Goal: Contribute content: Contribute content

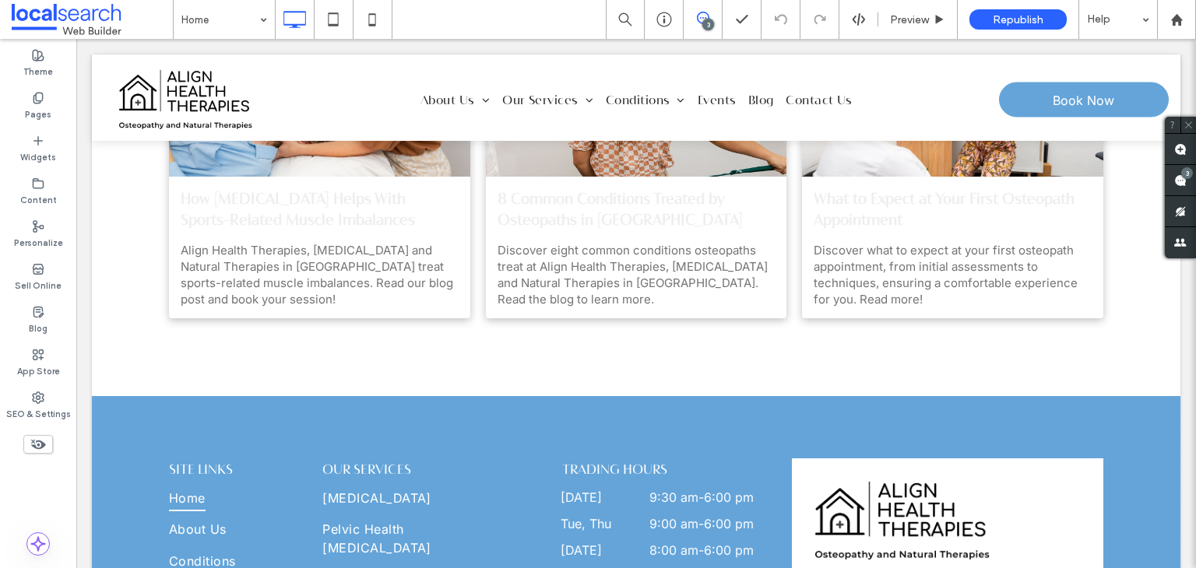
type input "**********"
type input "**"
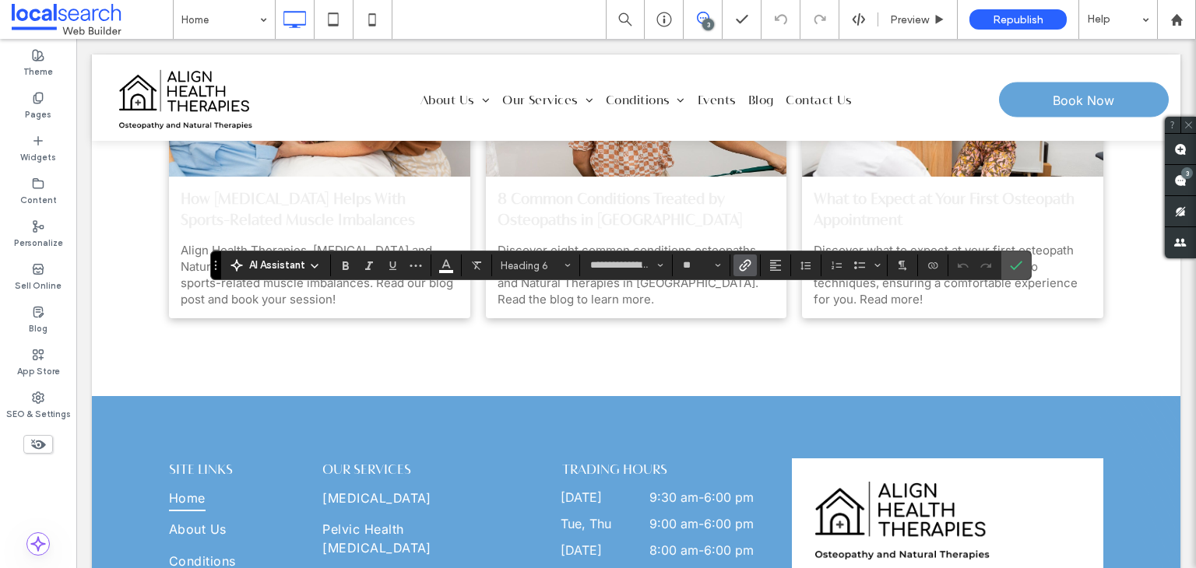
click at [739, 269] on use "Link" at bounding box center [745, 266] width 12 height 12
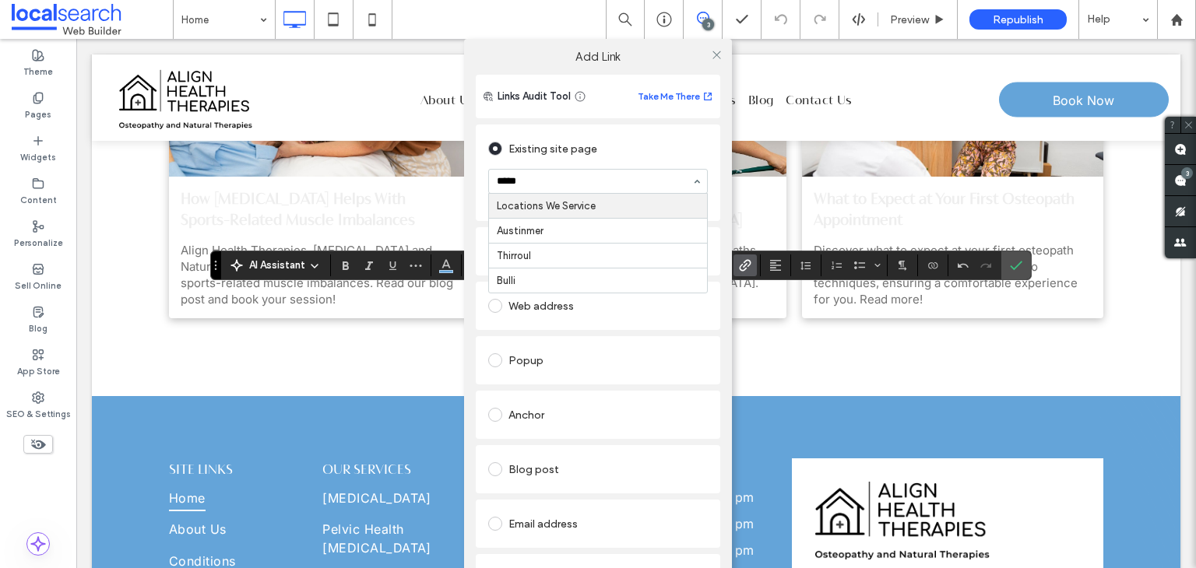
type input "******"
click at [712, 58] on icon at bounding box center [717, 55] width 12 height 12
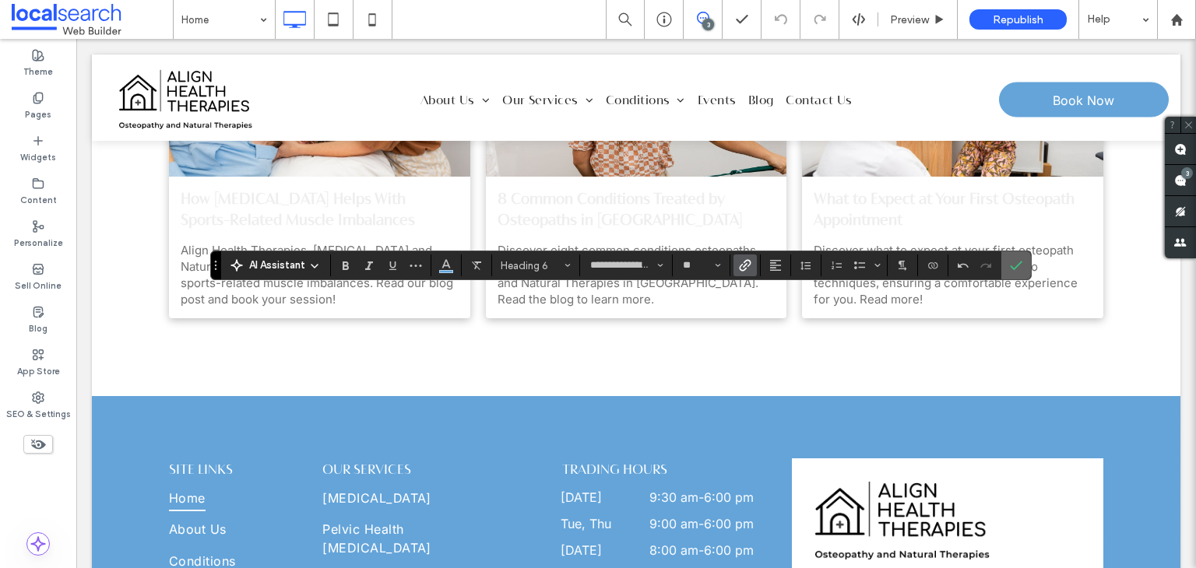
click at [1015, 268] on icon "Confirm" at bounding box center [1016, 265] width 12 height 12
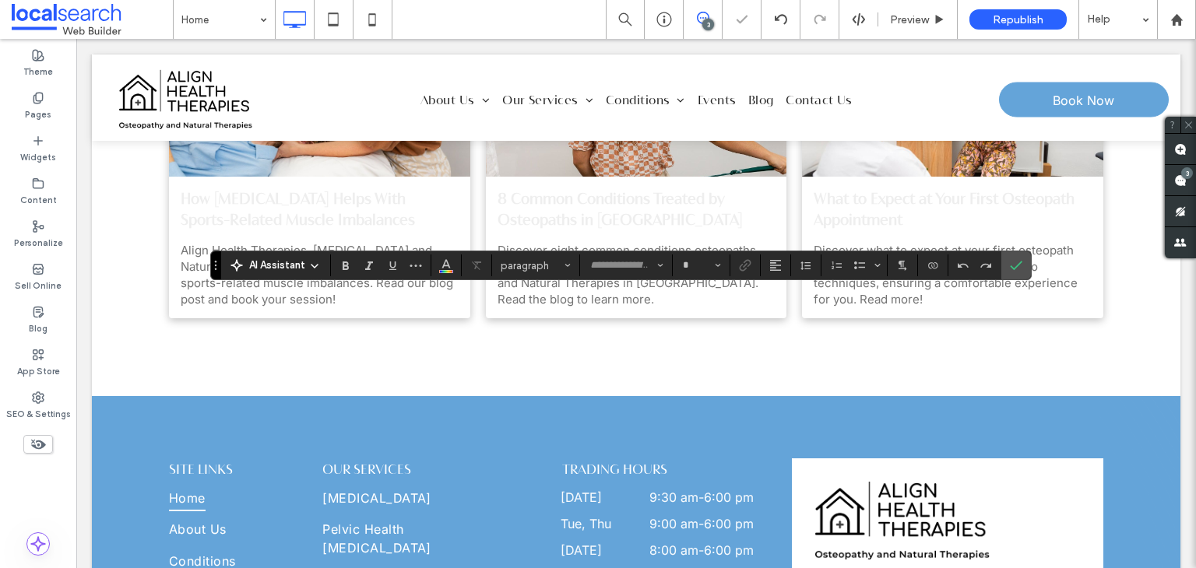
type input "**********"
type input "**"
click at [453, 269] on button "Color" at bounding box center [445, 266] width 23 height 22
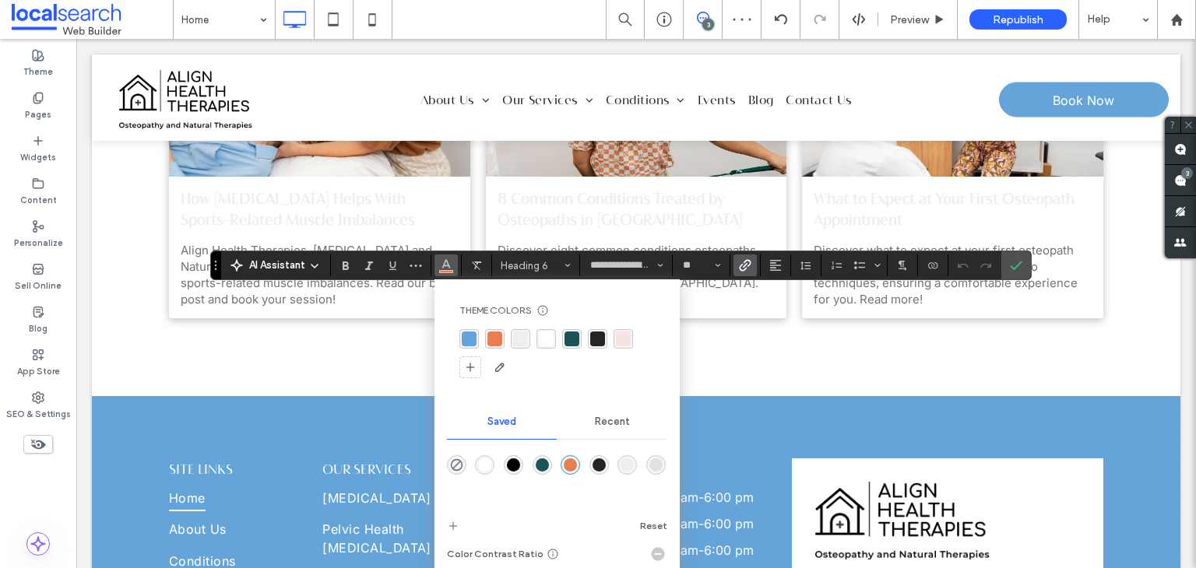
click at [539, 337] on div "rgba(255,255,255,1)" at bounding box center [546, 339] width 15 height 15
click at [1013, 265] on icon "Confirm" at bounding box center [1016, 265] width 12 height 12
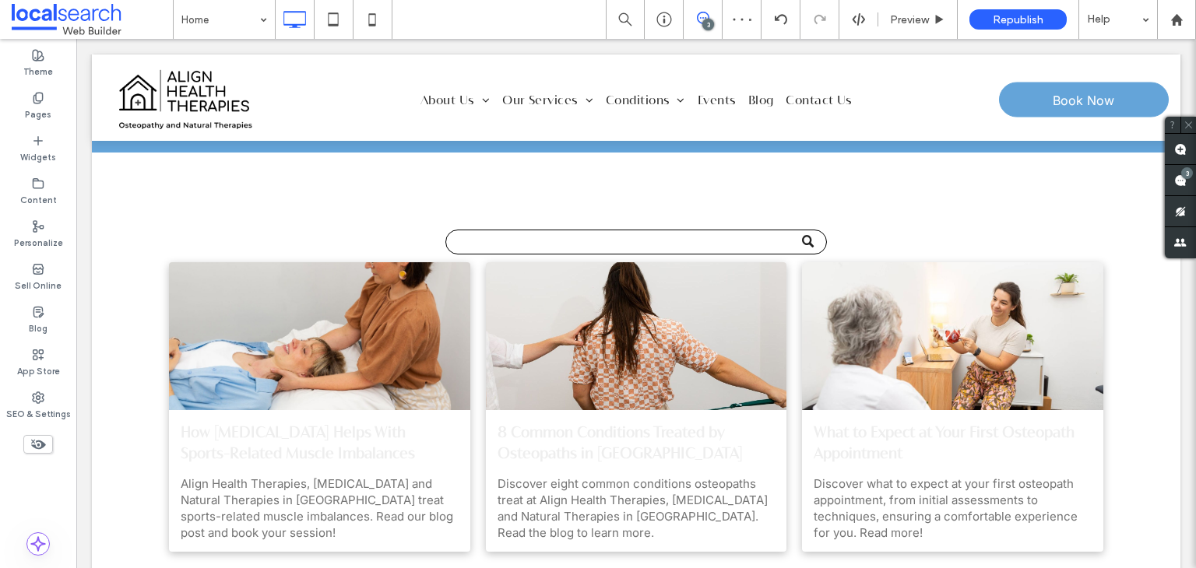
scroll to position [12013, 0]
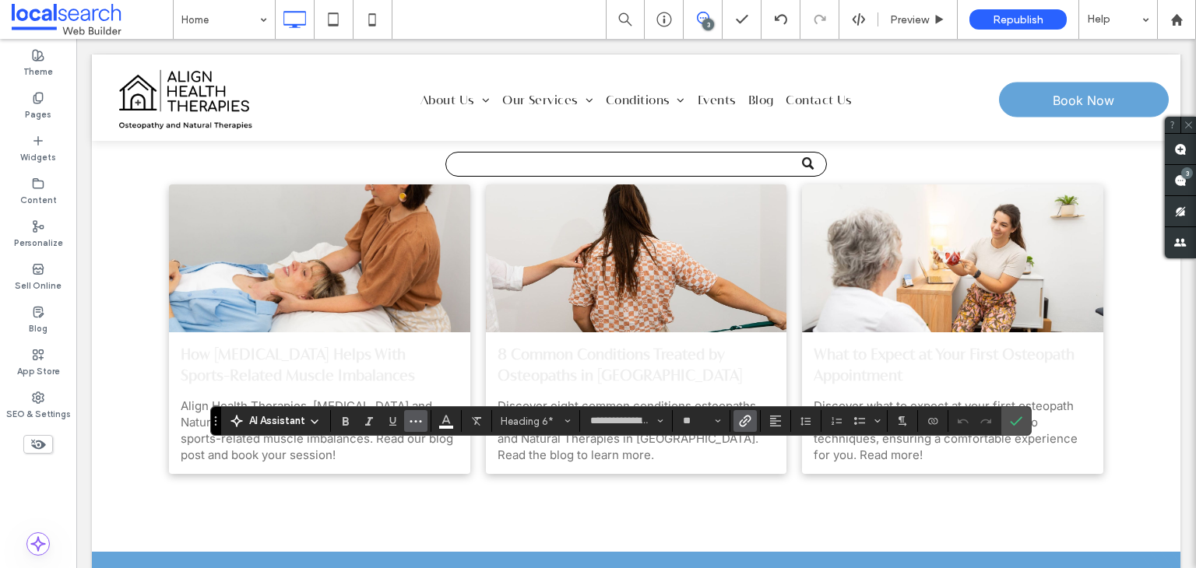
click at [422, 424] on button "More" at bounding box center [415, 421] width 23 height 22
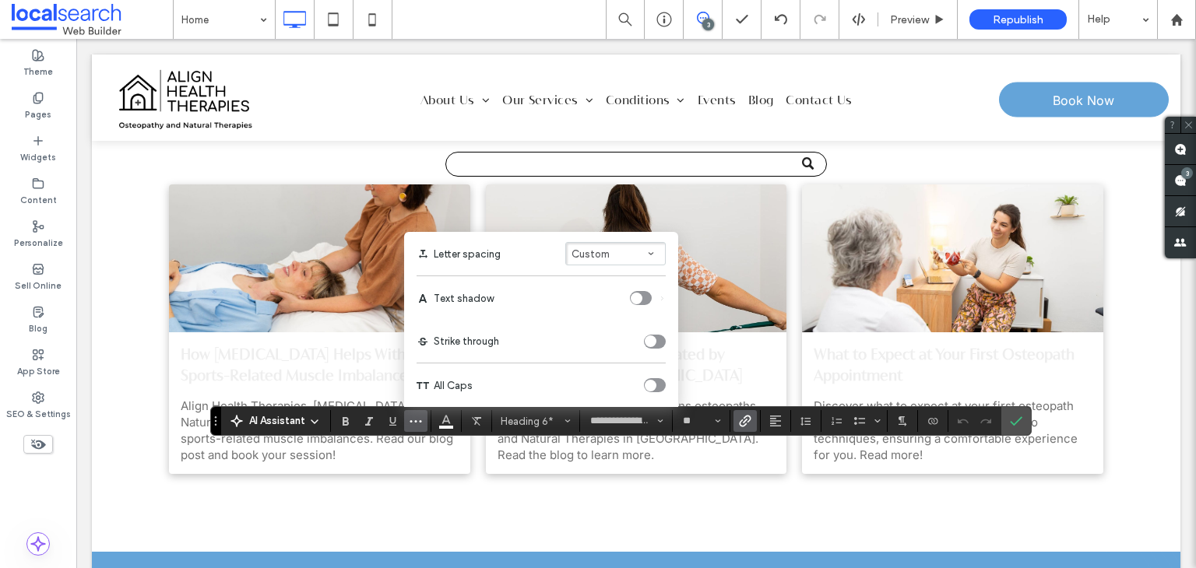
click at [654, 388] on div "toggle" at bounding box center [651, 386] width 12 height 12
click at [1012, 418] on icon "Confirm" at bounding box center [1016, 421] width 12 height 12
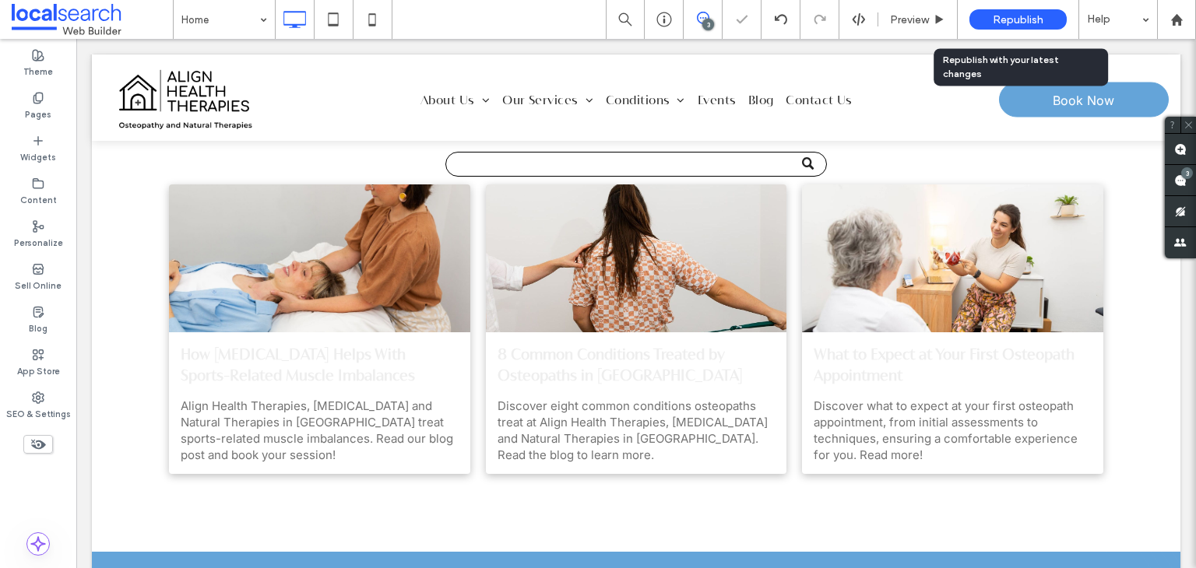
click at [1015, 16] on span "Republish" at bounding box center [1018, 19] width 51 height 13
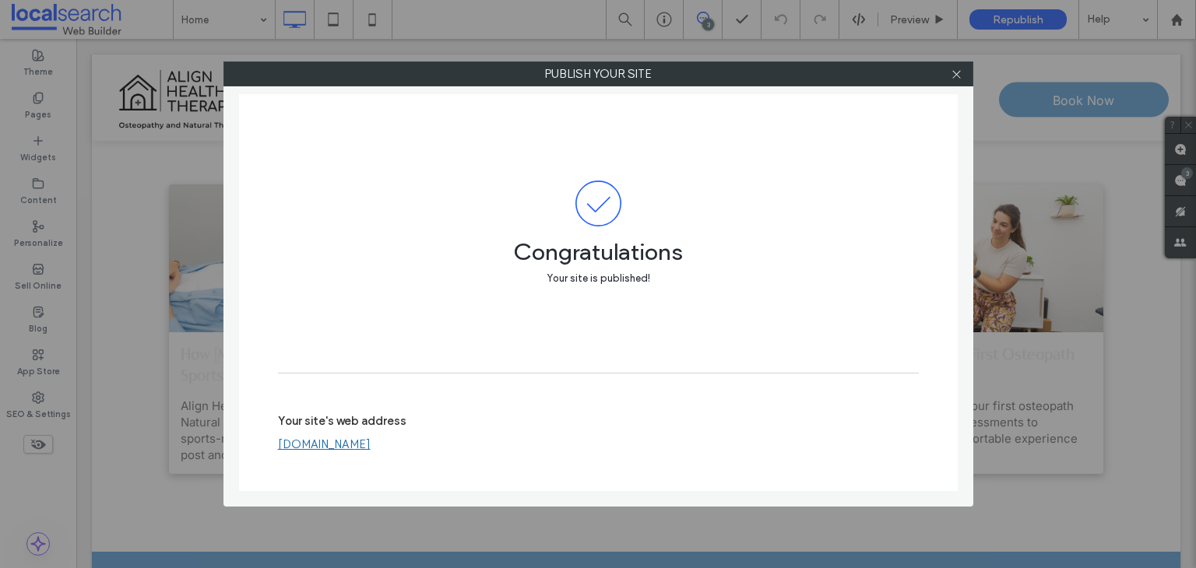
click at [955, 72] on icon at bounding box center [957, 75] width 12 height 12
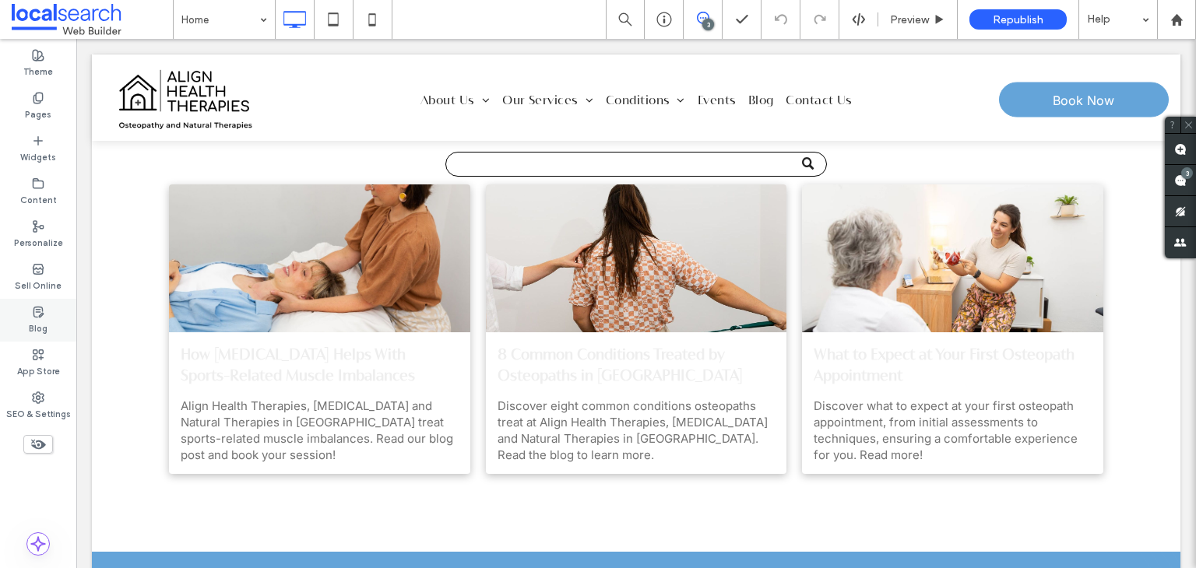
click at [39, 323] on label "Blog" at bounding box center [38, 326] width 19 height 17
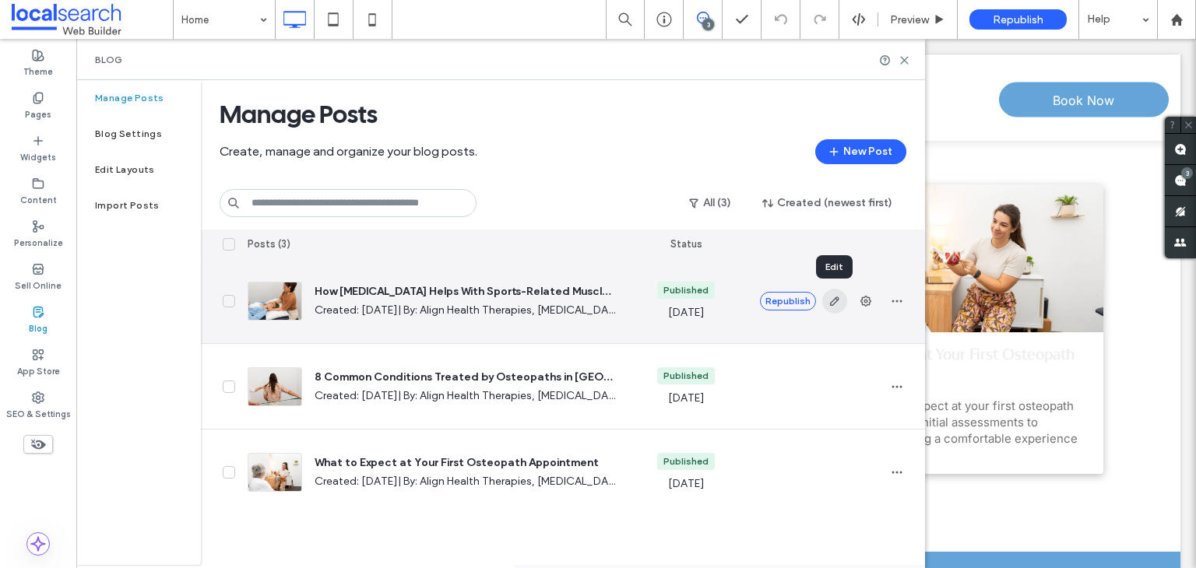
click at [835, 302] on use "button" at bounding box center [833, 301] width 9 height 9
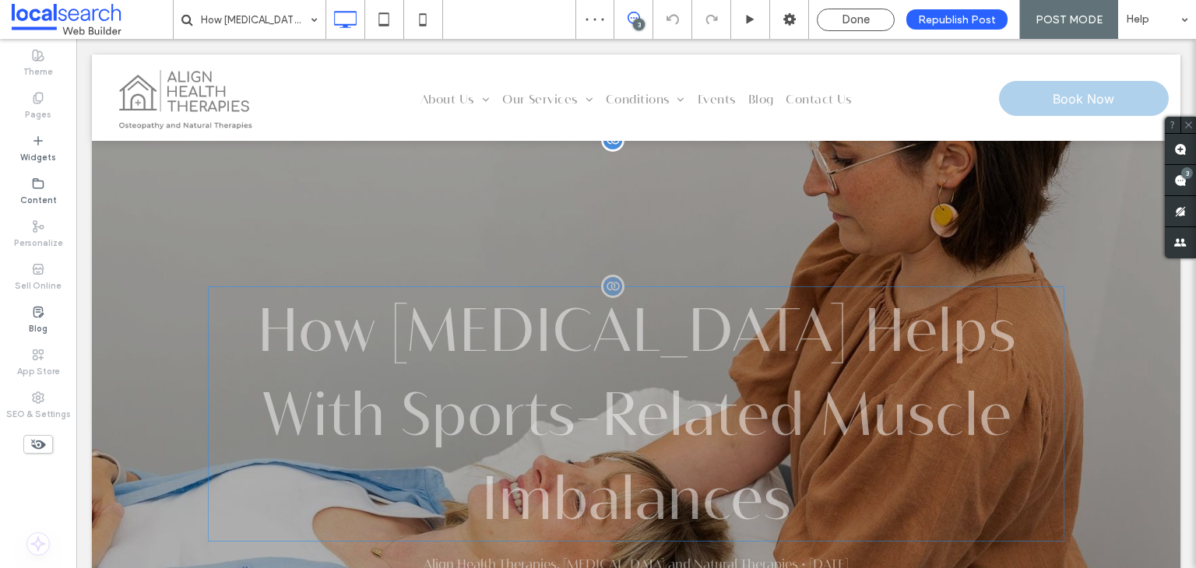
click at [483, 340] on h3 "How [MEDICAL_DATA] Helps With Sports-Related Muscle Imbalances" at bounding box center [636, 414] width 856 height 255
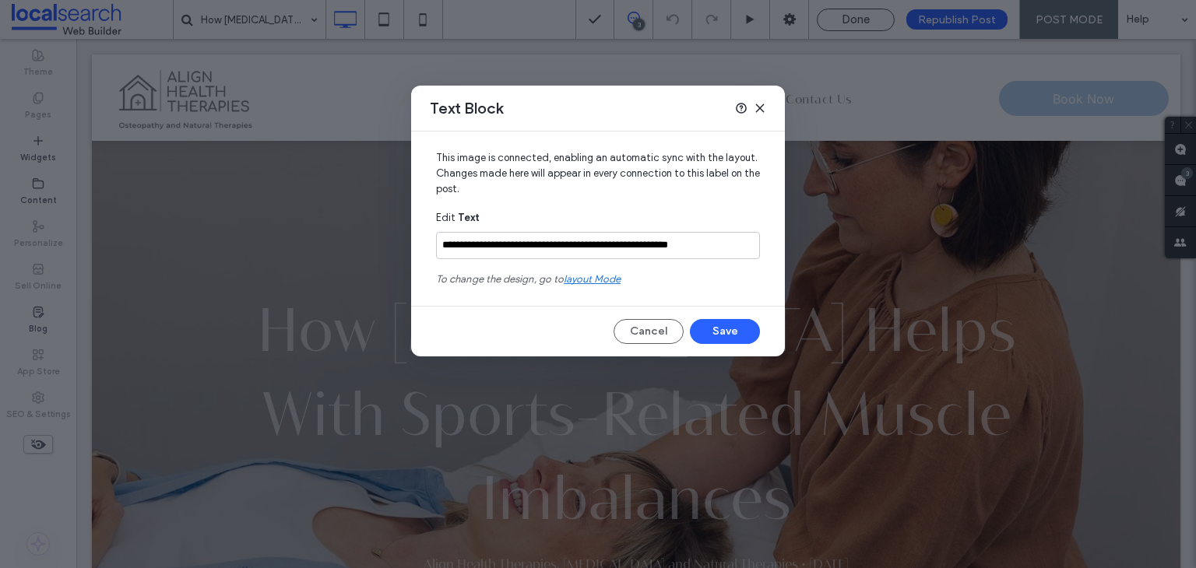
click at [762, 105] on use at bounding box center [759, 107] width 7 height 7
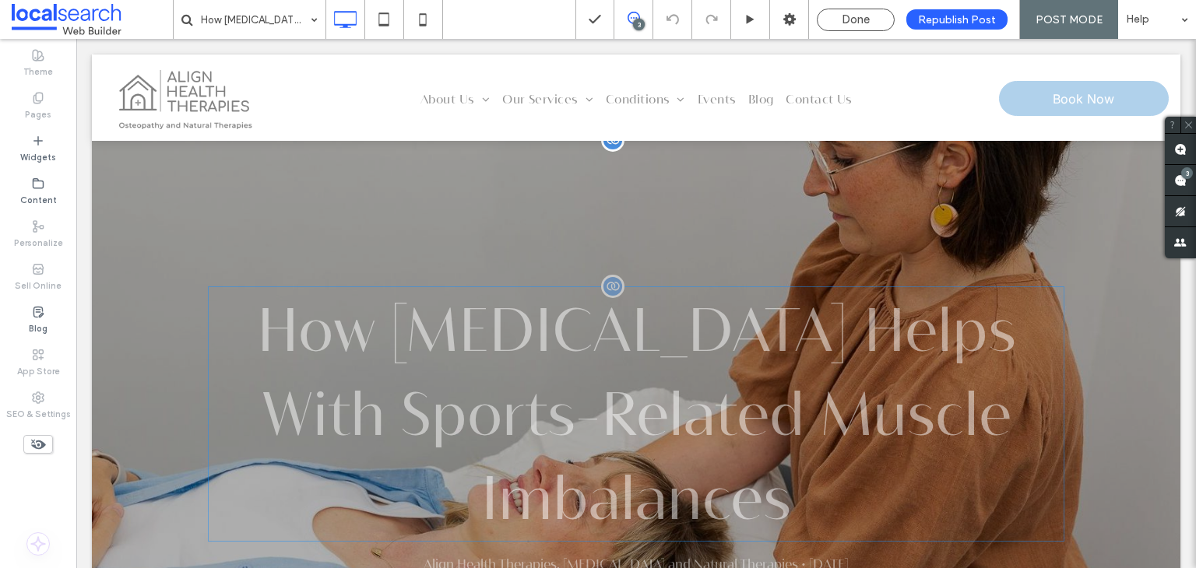
click at [564, 327] on h3 "How [MEDICAL_DATA] Helps With Sports-Related Muscle Imbalances" at bounding box center [636, 414] width 856 height 255
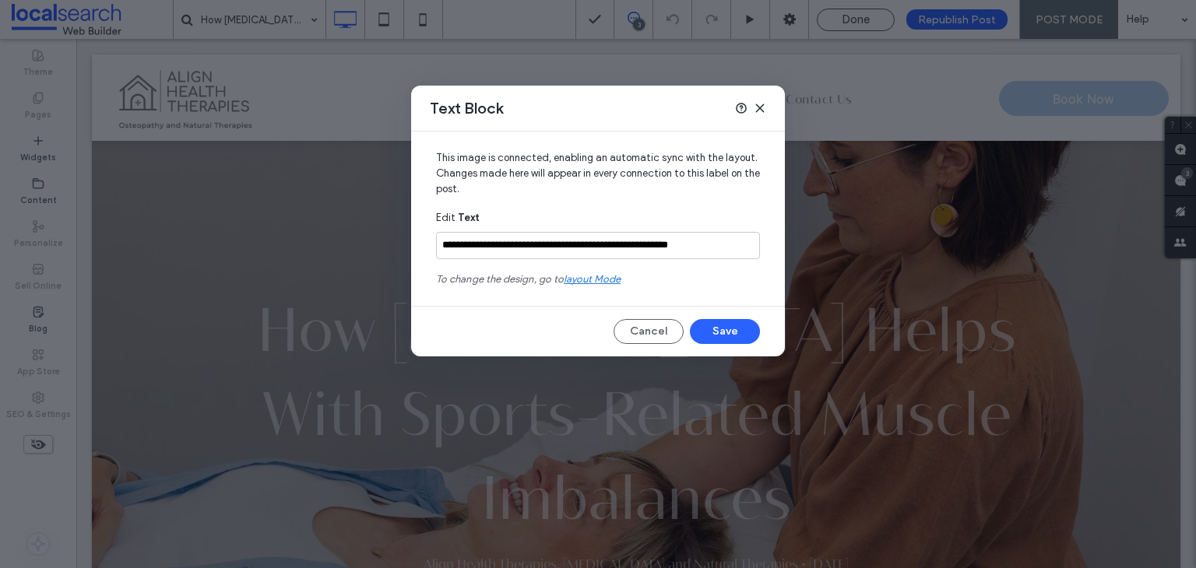
click at [598, 278] on span "layout mode" at bounding box center [592, 279] width 57 height 12
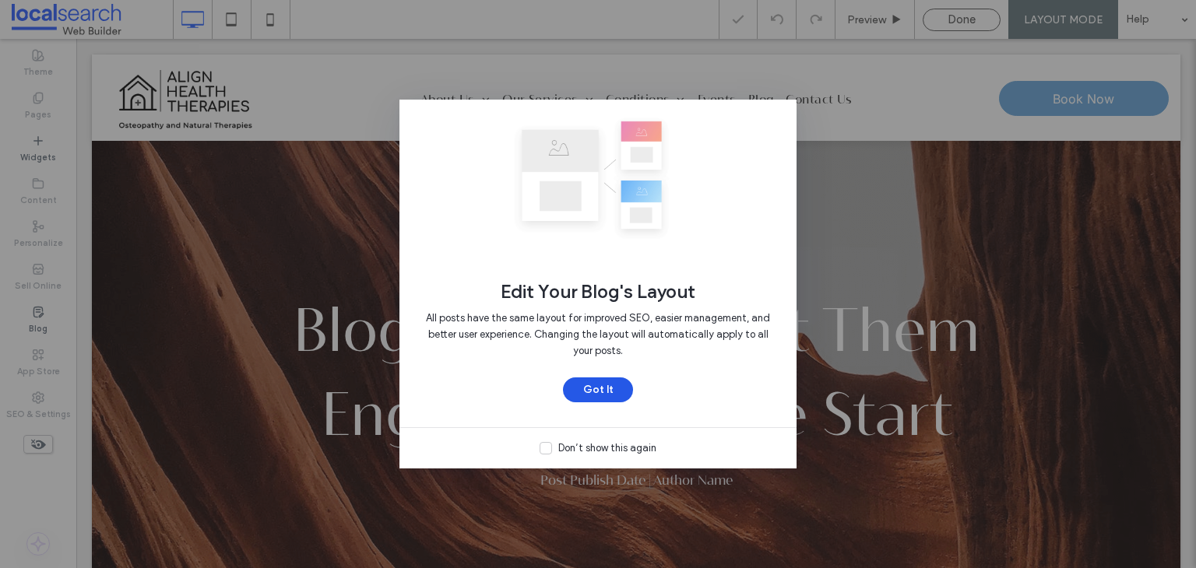
click at [591, 388] on button "Got It" at bounding box center [598, 390] width 70 height 25
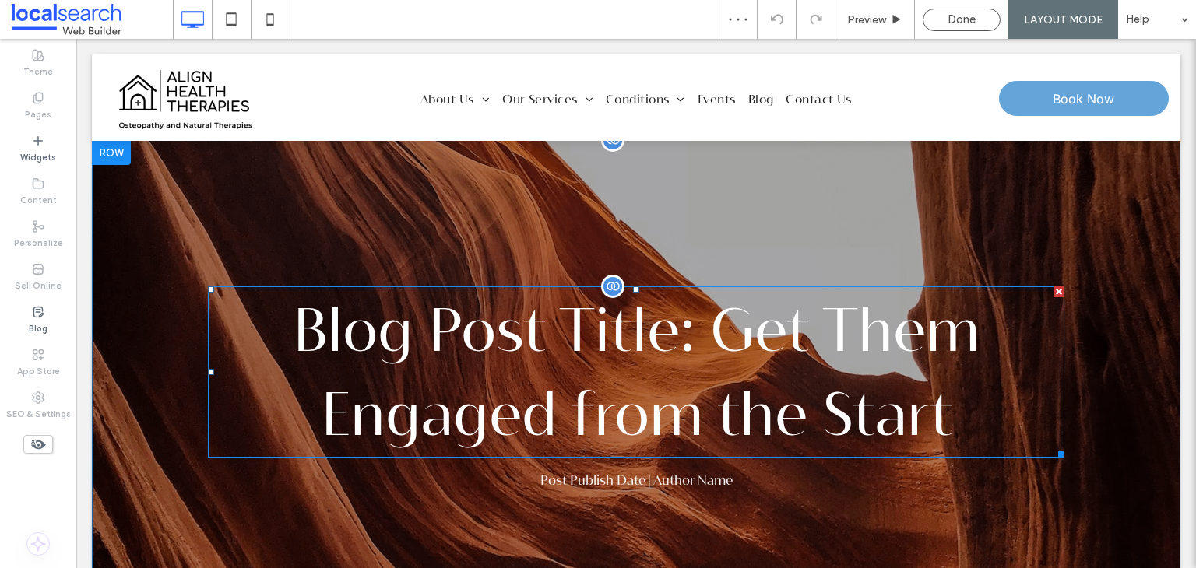
click at [516, 332] on h3 "Blog Post Title: Get Them Engaged from the Start" at bounding box center [636, 372] width 856 height 171
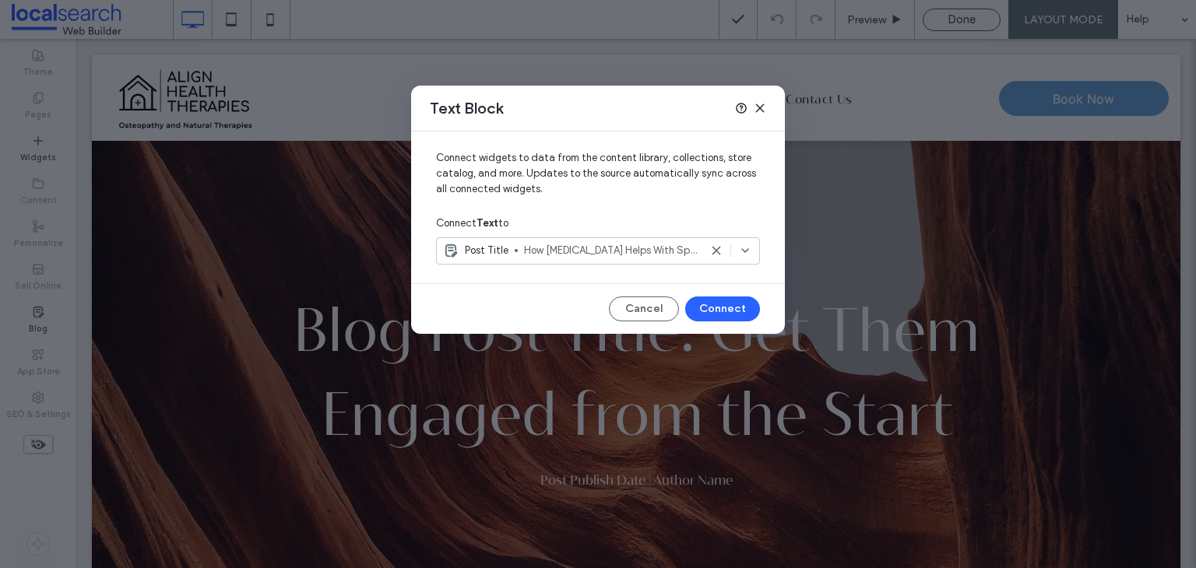
click at [757, 110] on use at bounding box center [759, 107] width 7 height 7
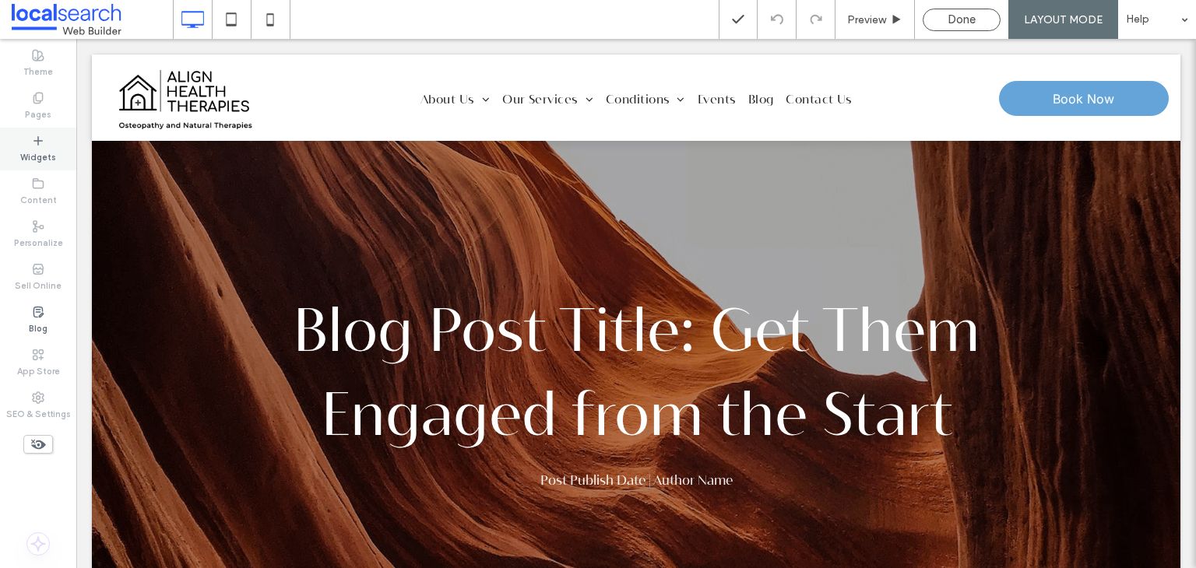
click at [37, 142] on use at bounding box center [38, 140] width 8 height 8
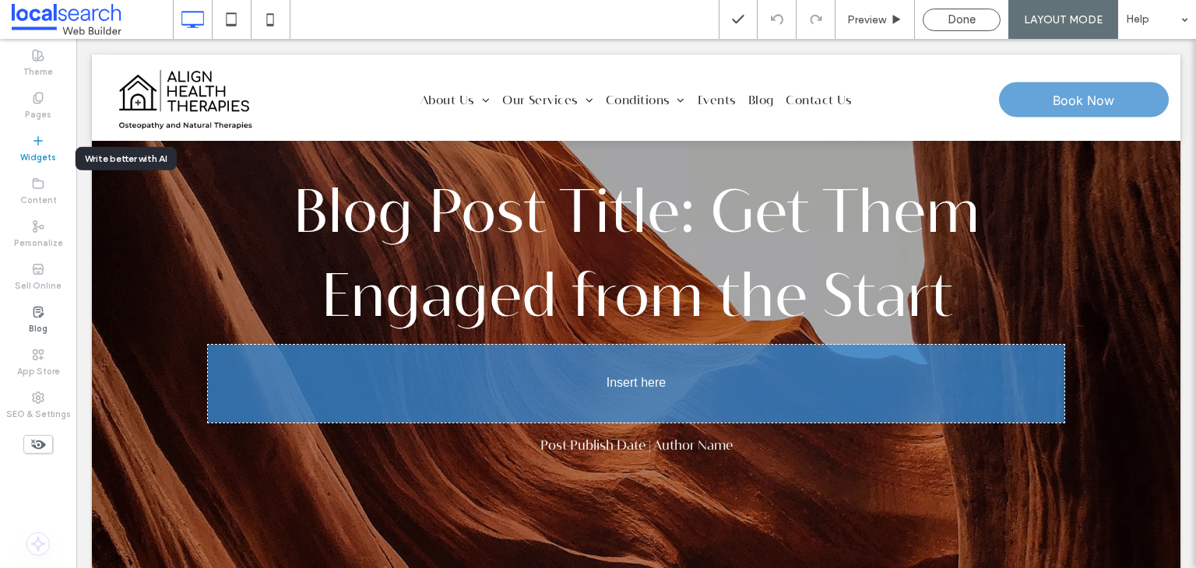
scroll to position [134, 0]
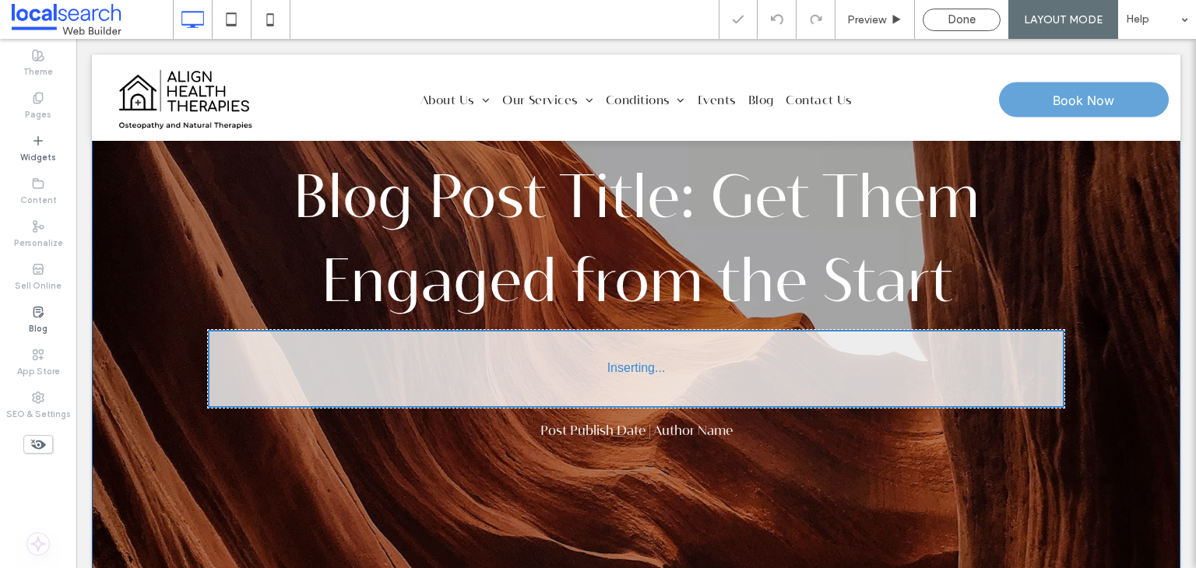
type input "**********"
type input "**"
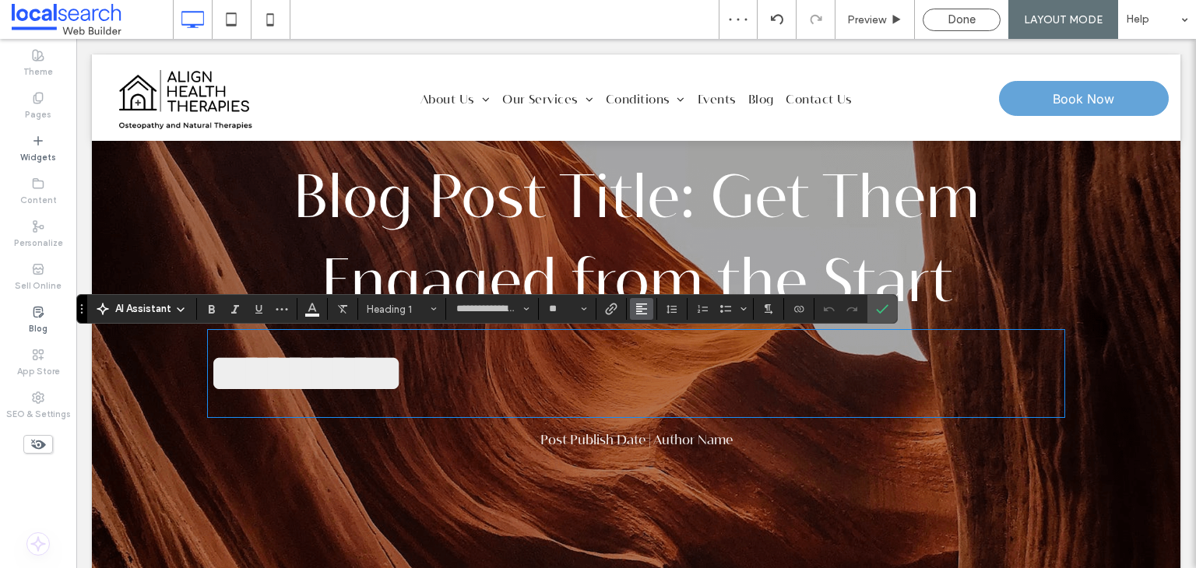
click at [649, 310] on button "Alignment" at bounding box center [641, 309] width 23 height 22
click at [656, 354] on icon "ui.textEditor.alignment.center" at bounding box center [653, 357] width 12 height 12
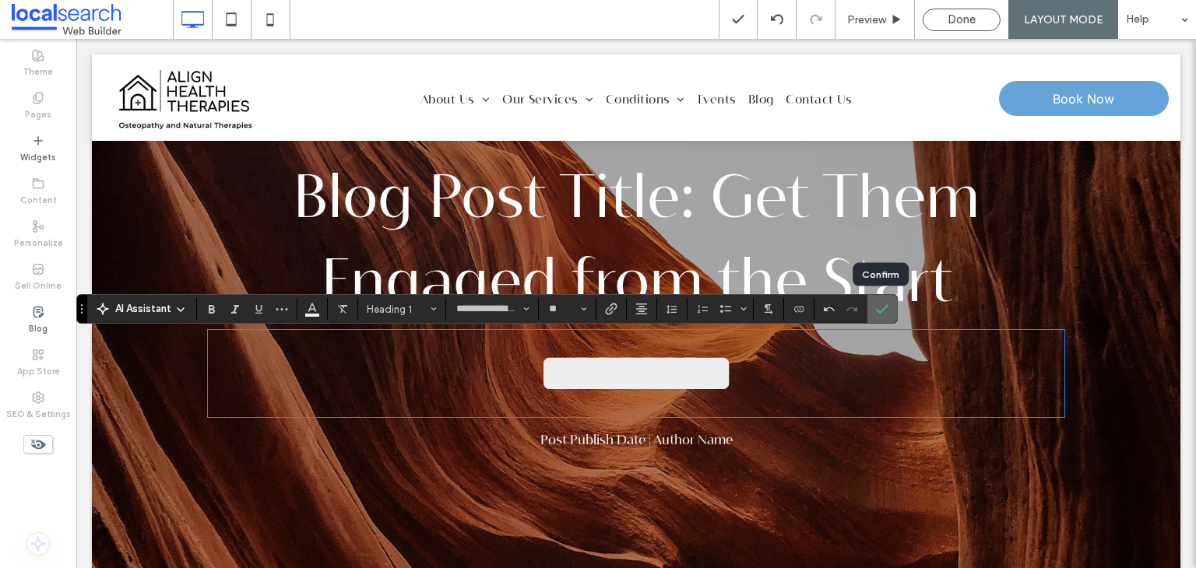
click at [878, 311] on icon "Confirm" at bounding box center [882, 309] width 12 height 12
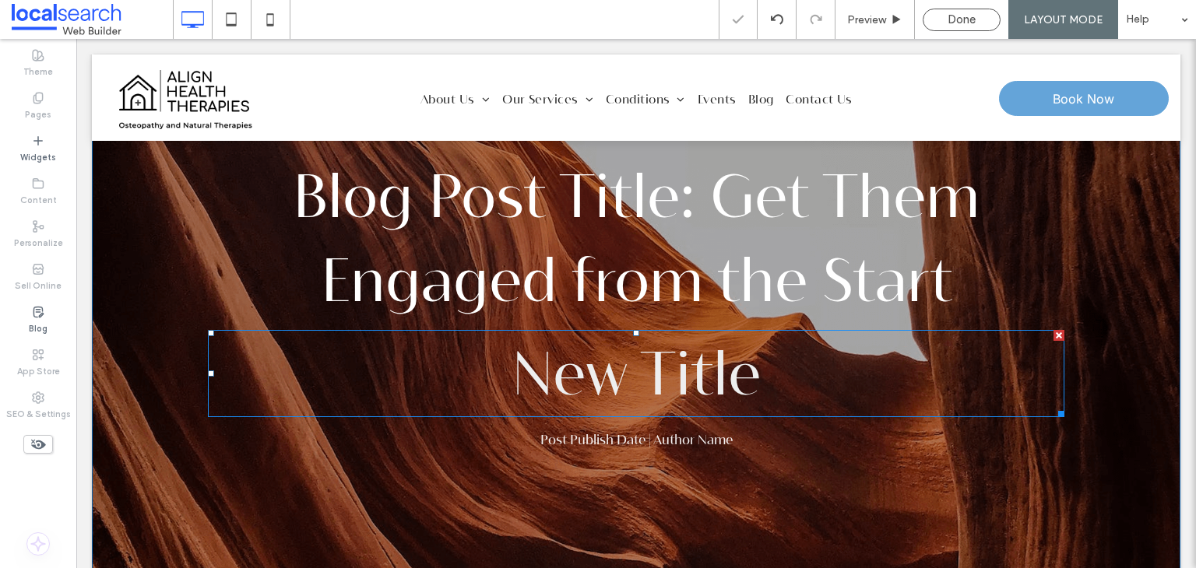
click at [739, 371] on span "New Title" at bounding box center [636, 373] width 249 height 68
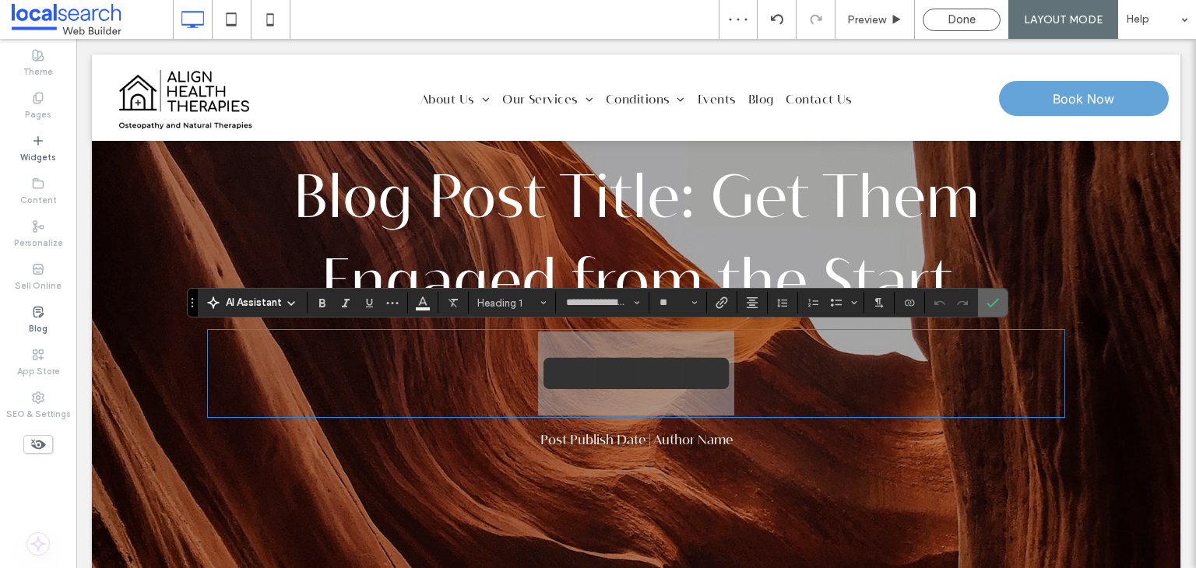
drag, startPoint x: 658, startPoint y: 337, endPoint x: 997, endPoint y: 302, distance: 340.5
click at [997, 302] on label "Confirm" at bounding box center [992, 303] width 23 height 28
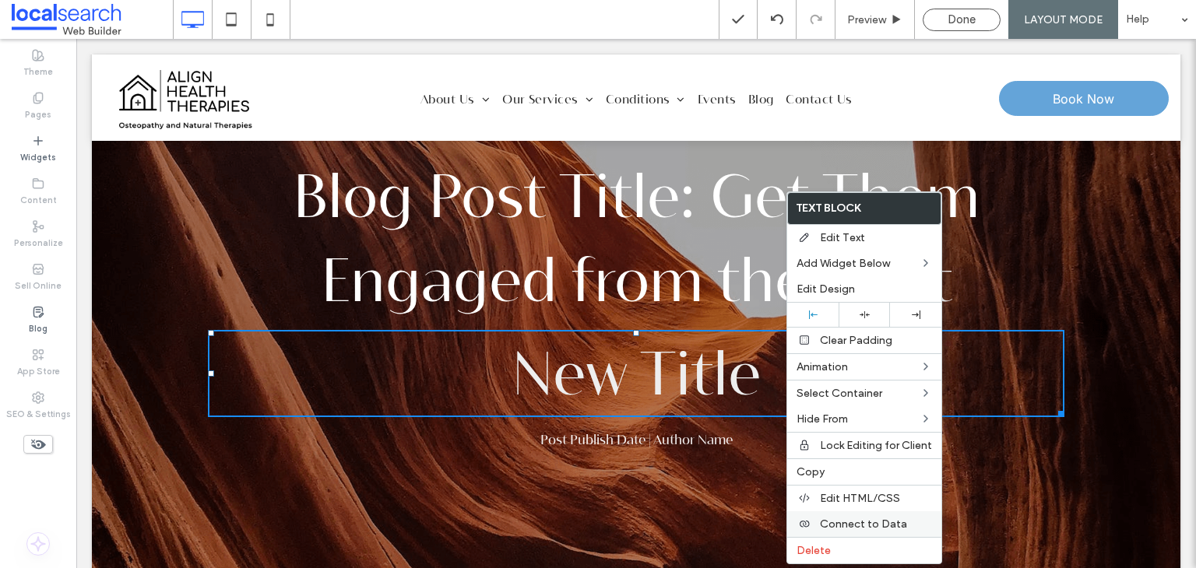
click at [860, 522] on span "Connect to Data" at bounding box center [863, 524] width 87 height 13
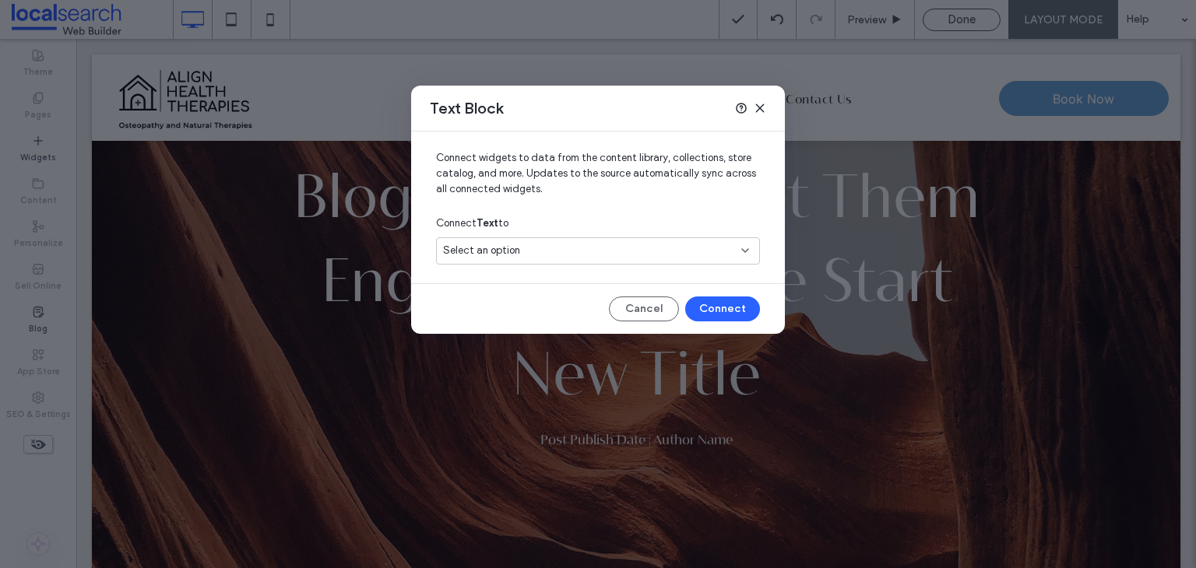
click at [618, 258] on div "Select an option" at bounding box center [598, 250] width 324 height 27
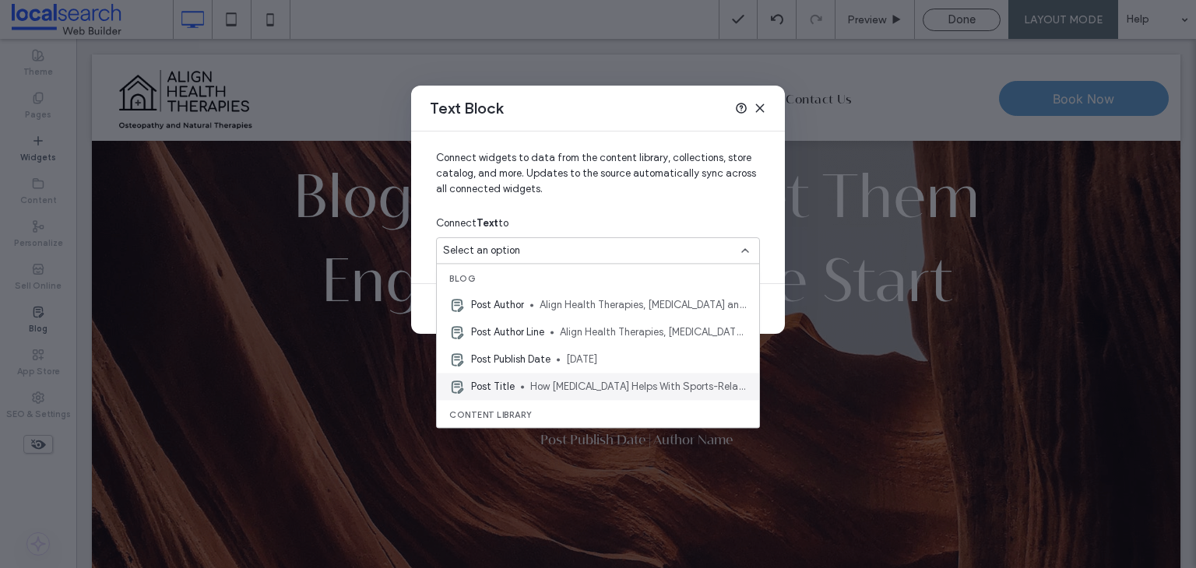
click at [575, 391] on span "How [MEDICAL_DATA] Helps With Sports-Related Muscle Imbalances" at bounding box center [638, 387] width 216 height 16
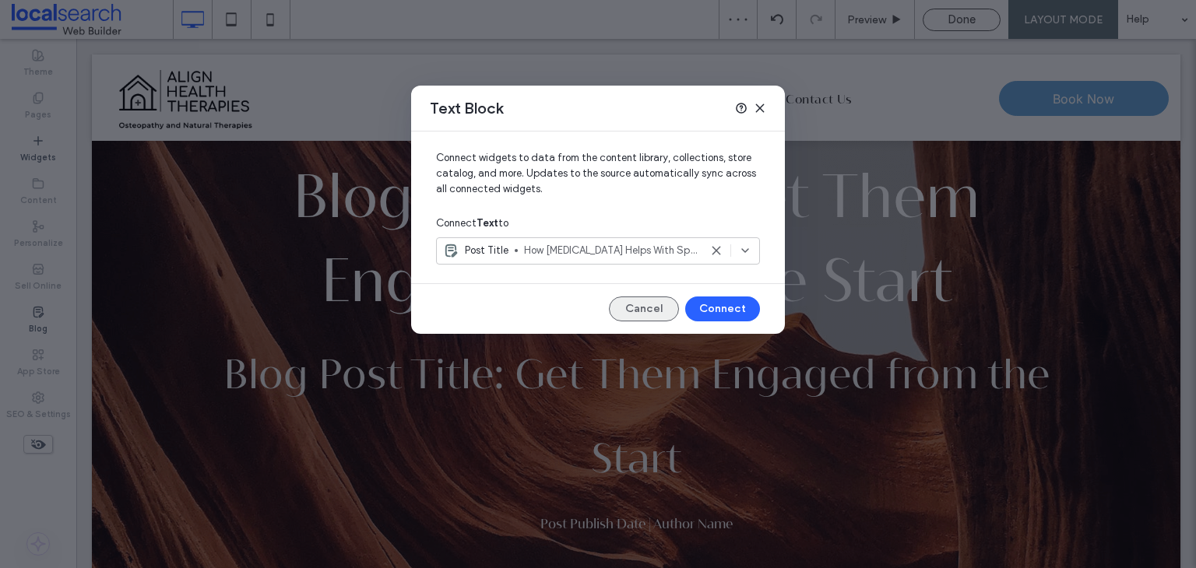
click at [653, 311] on button "Cancel" at bounding box center [644, 309] width 70 height 25
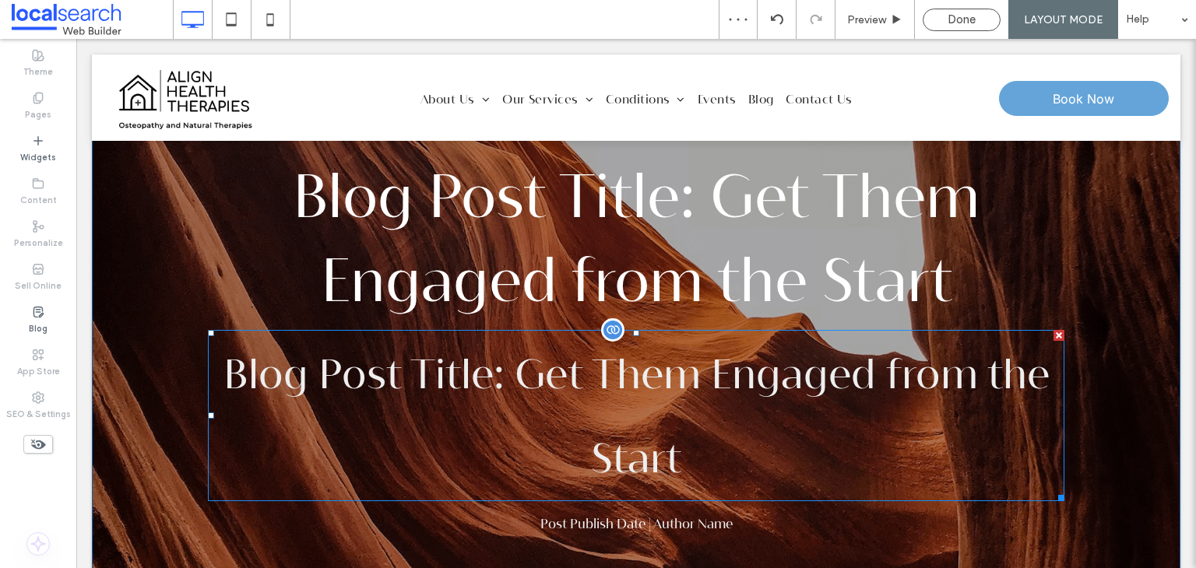
click at [666, 373] on div "Blog Post Title: Get Them Engaged from the Start" at bounding box center [636, 415] width 856 height 171
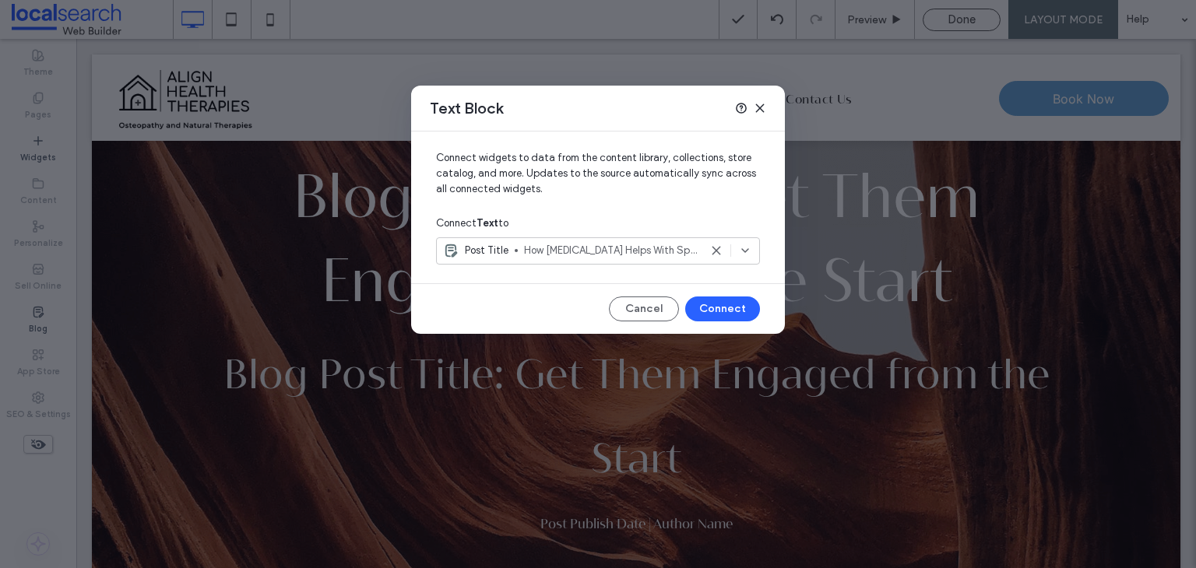
click at [722, 253] on icon at bounding box center [716, 250] width 12 height 12
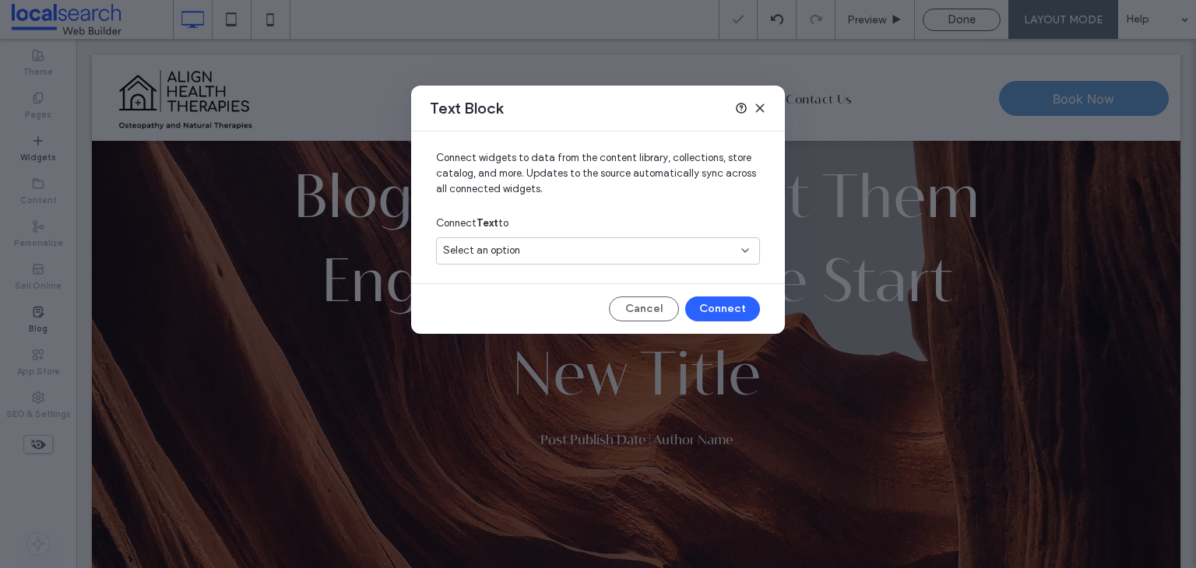
click at [714, 251] on div "Select an option" at bounding box center [588, 251] width 291 height 16
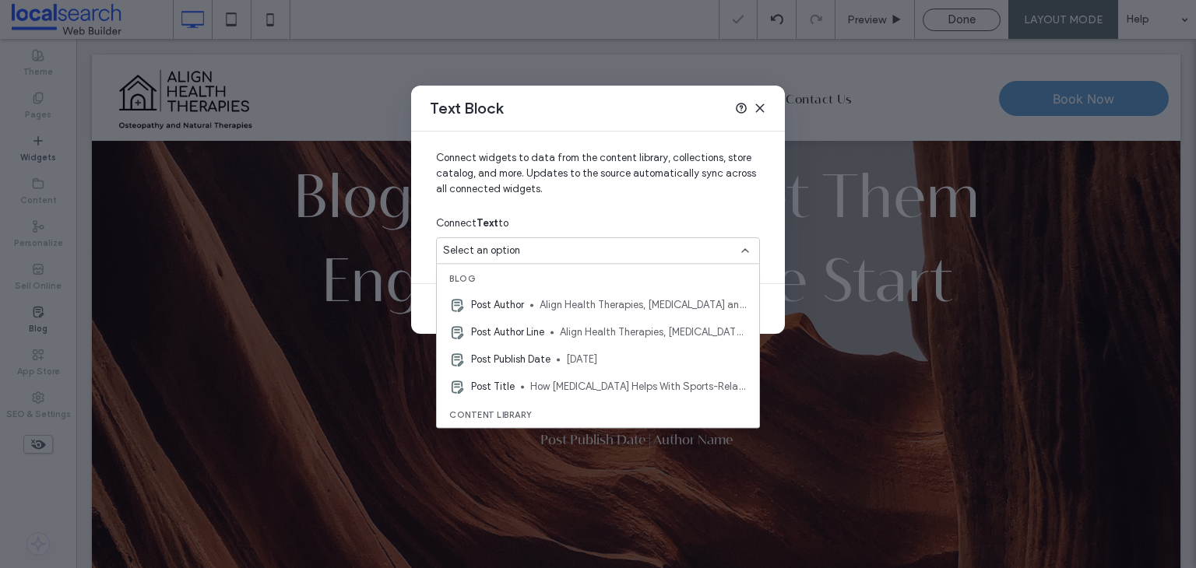
click at [760, 110] on icon at bounding box center [760, 108] width 12 height 12
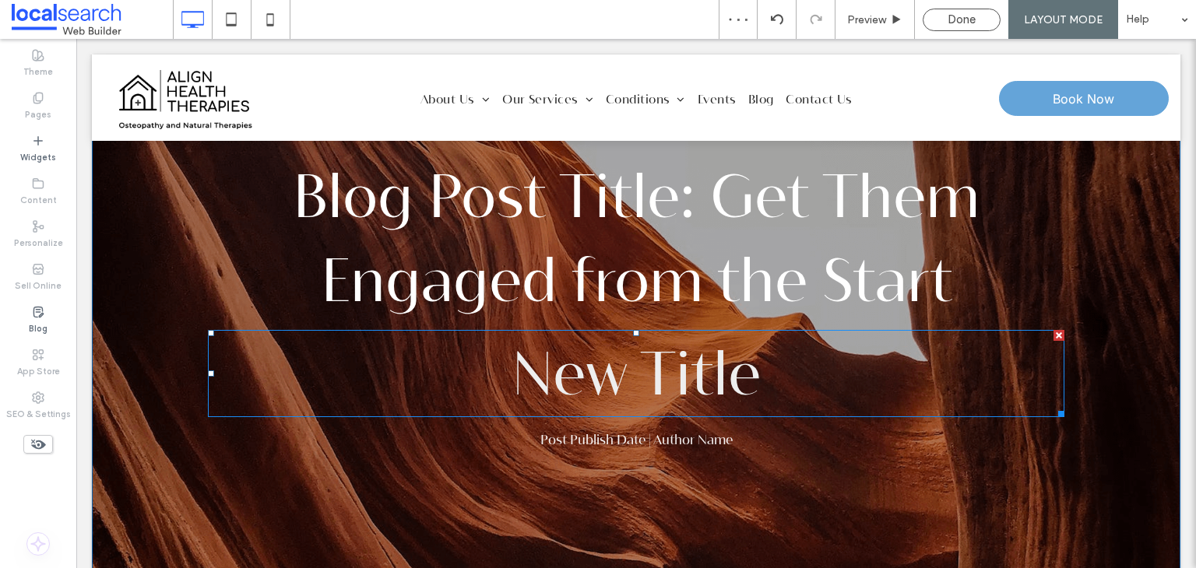
click at [635, 351] on span "New Title" at bounding box center [636, 373] width 249 height 68
type input "**********"
type input "**"
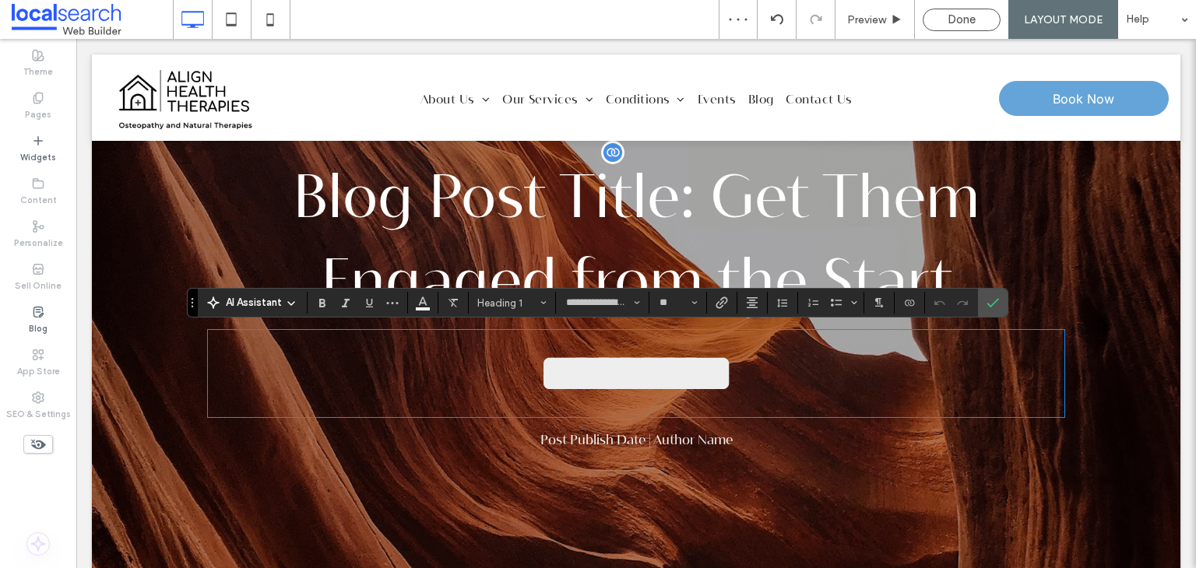
click at [634, 212] on h3 "Blog Post Title: Get Them Engaged from the Start" at bounding box center [636, 238] width 856 height 171
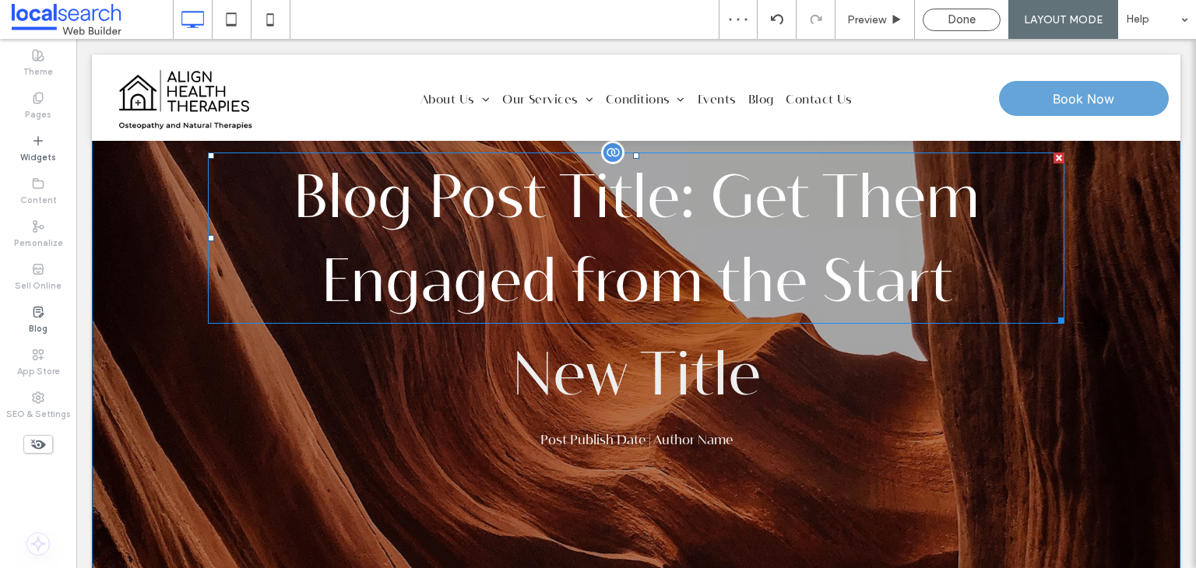
click at [635, 211] on h3 "Blog Post Title: Get Them Engaged from the Start" at bounding box center [636, 238] width 856 height 171
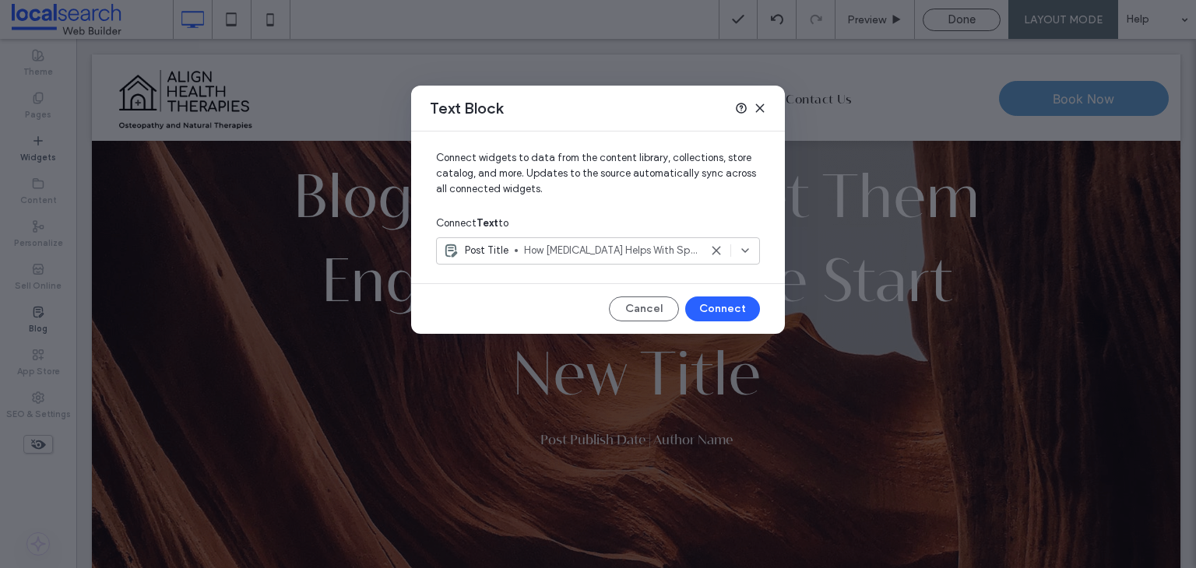
click at [758, 107] on icon at bounding box center [760, 108] width 12 height 12
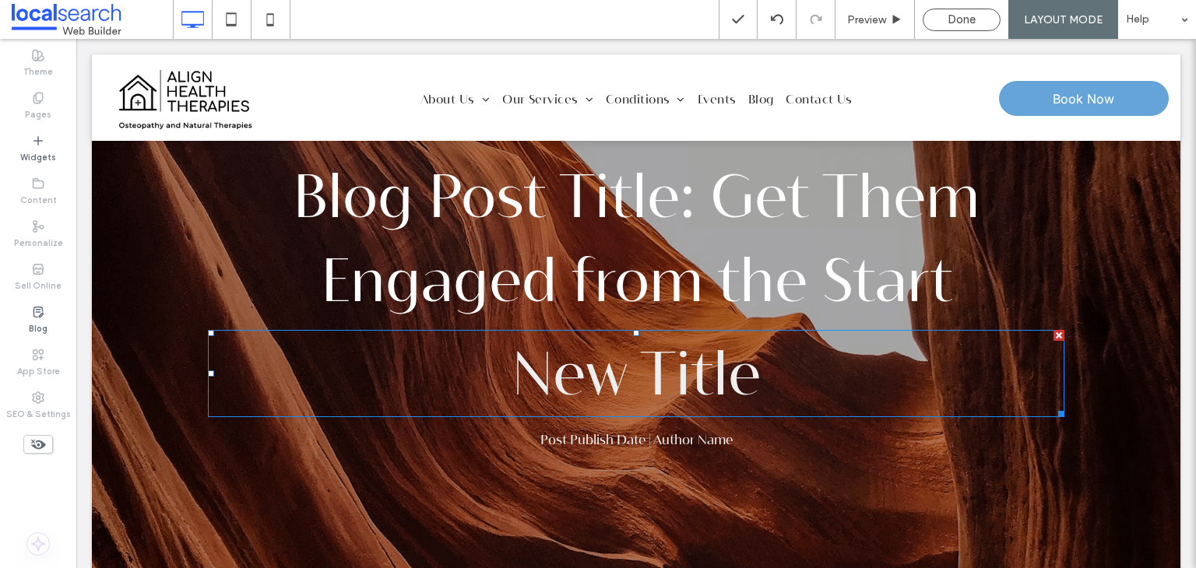
click at [584, 371] on span "New Title" at bounding box center [636, 373] width 249 height 68
type input "**********"
type input "**"
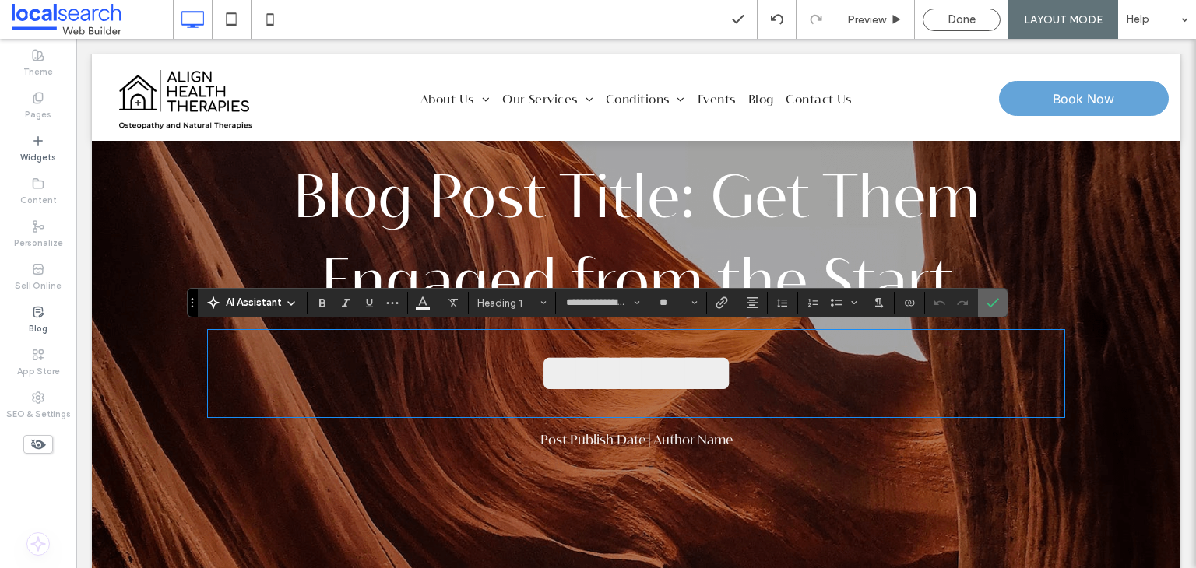
drag, startPoint x: 993, startPoint y: 308, endPoint x: 902, endPoint y: 276, distance: 96.5
click at [993, 308] on icon "Confirm" at bounding box center [992, 303] width 12 height 12
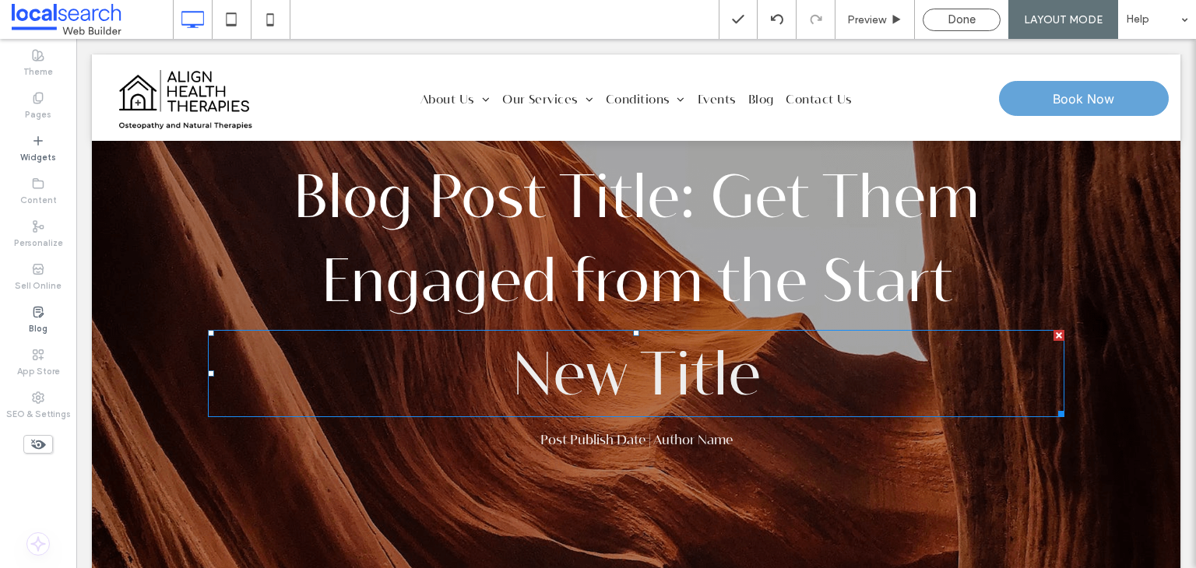
click at [753, 378] on span "New Title" at bounding box center [636, 373] width 249 height 68
type input "**********"
type input "**"
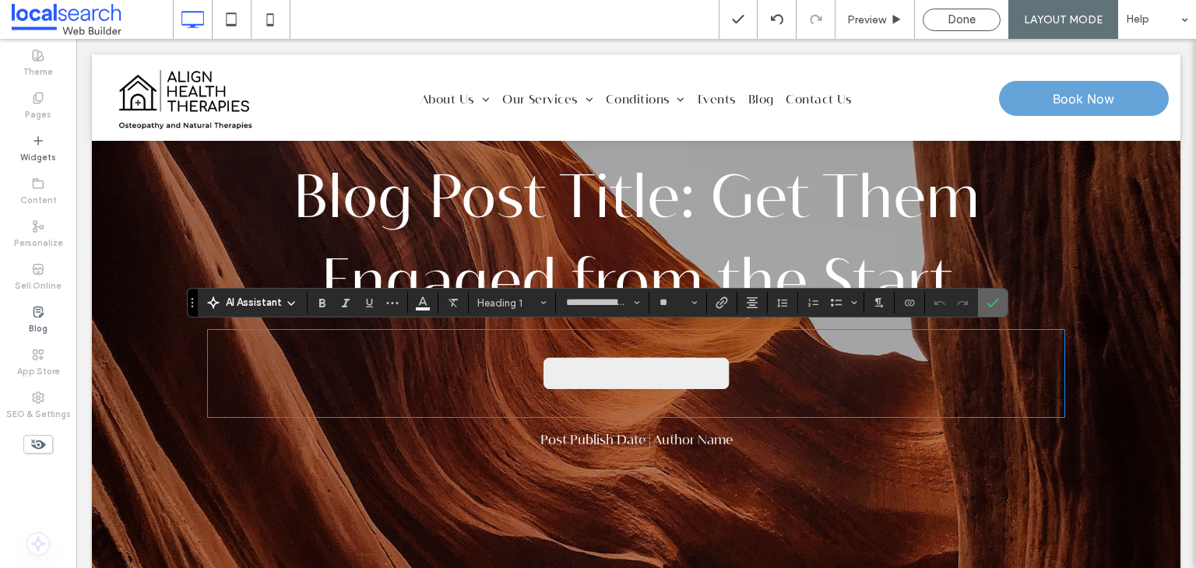
click at [987, 305] on icon "Confirm" at bounding box center [992, 303] width 12 height 12
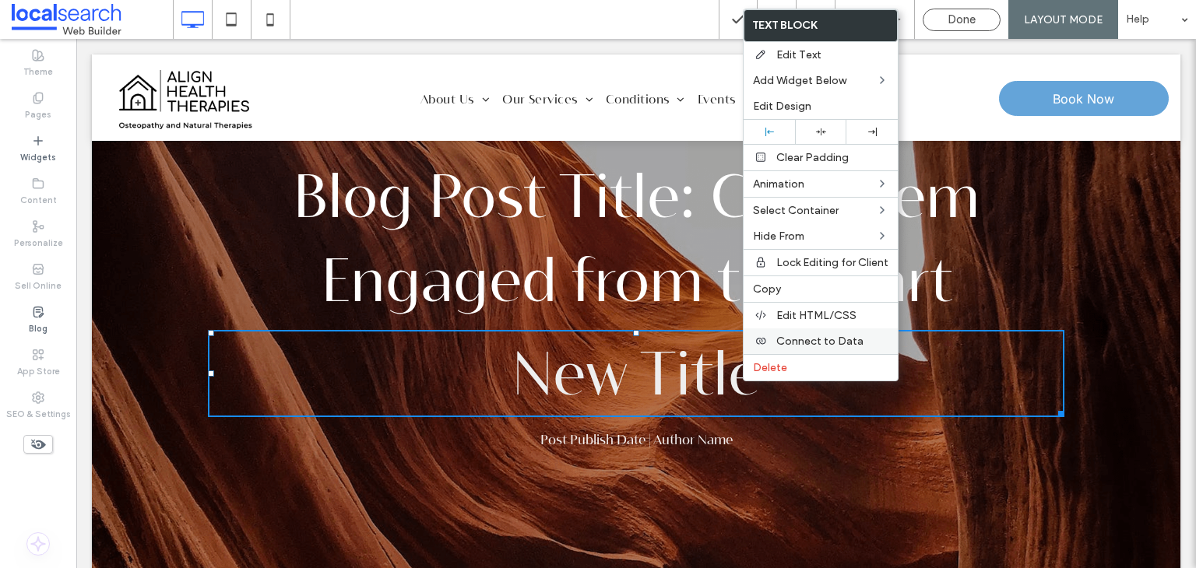
click at [803, 340] on span "Connect to Data" at bounding box center [819, 341] width 87 height 13
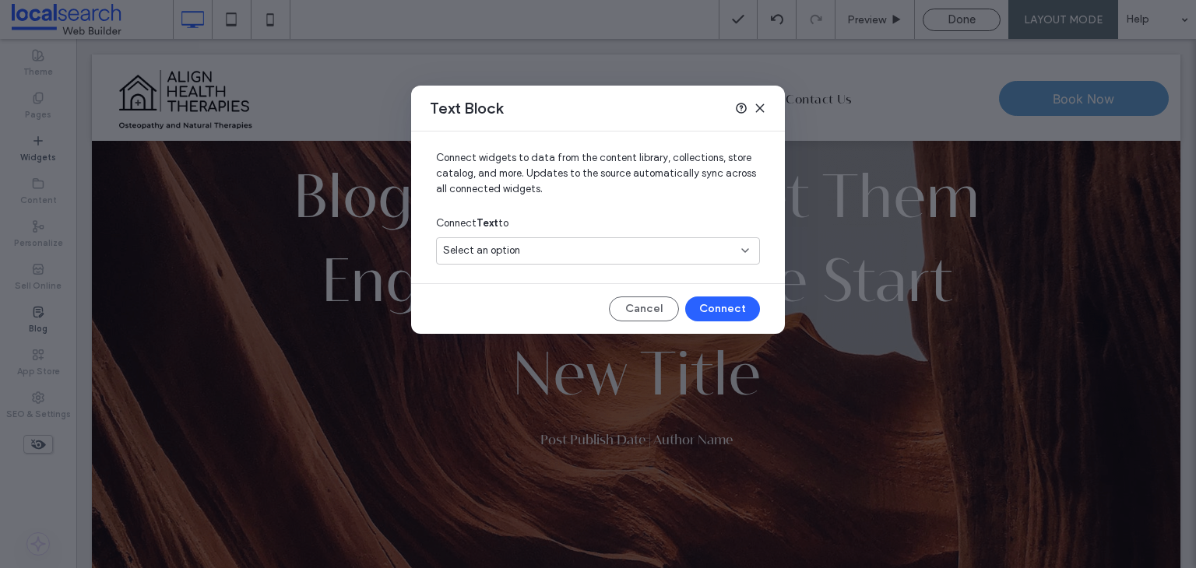
click at [714, 244] on div "Select an option" at bounding box center [588, 251] width 291 height 16
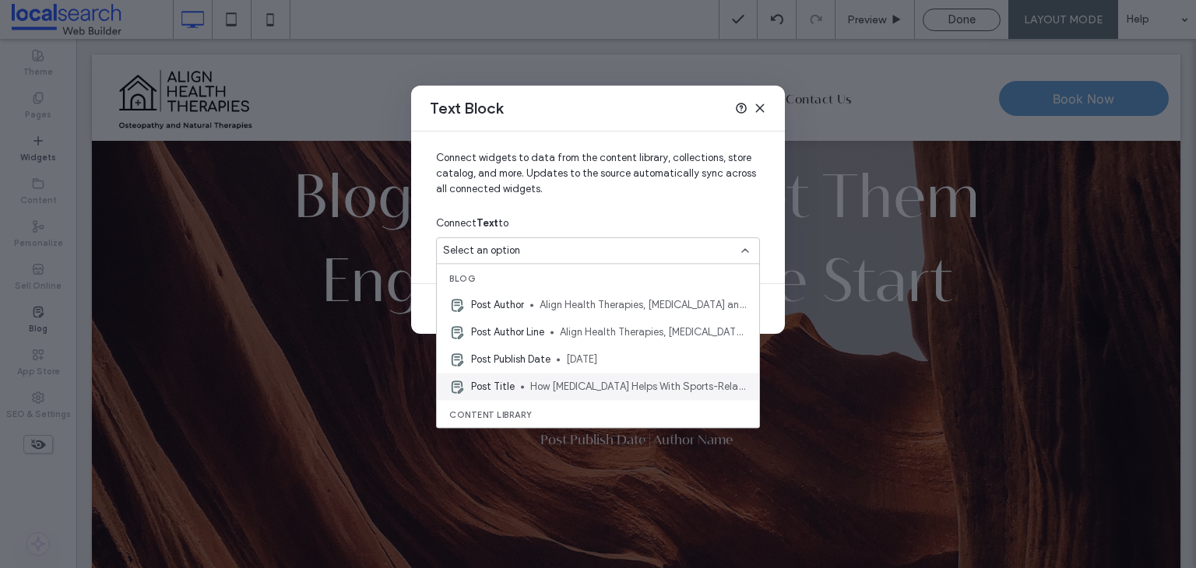
click at [599, 381] on span "How [MEDICAL_DATA] Helps With Sports-Related Muscle Imbalances" at bounding box center [638, 387] width 216 height 16
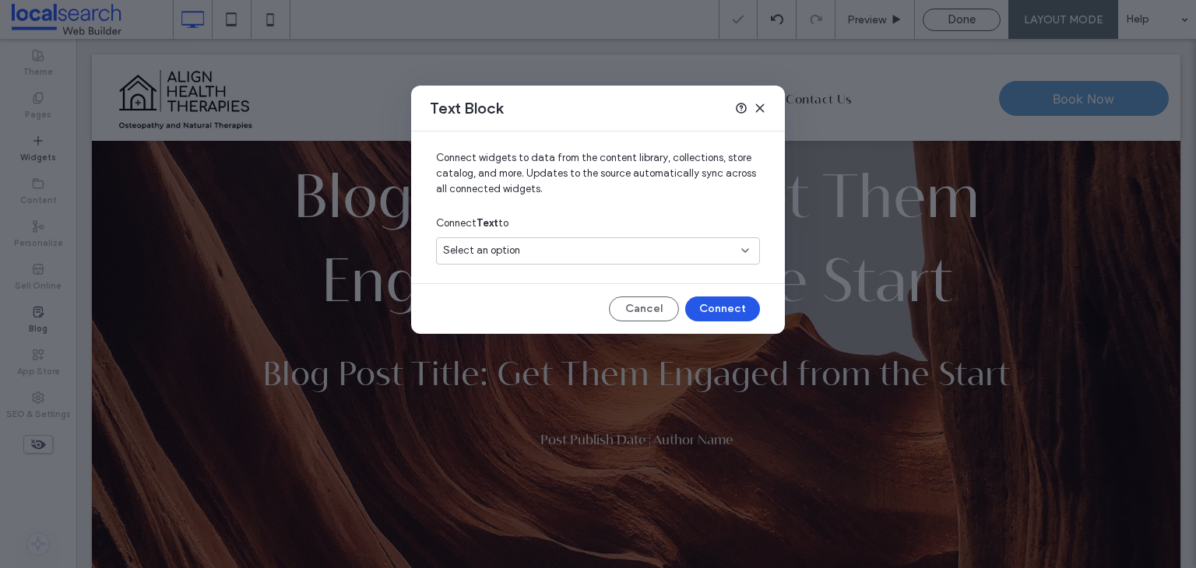
click at [730, 303] on button "Connect" at bounding box center [722, 309] width 75 height 25
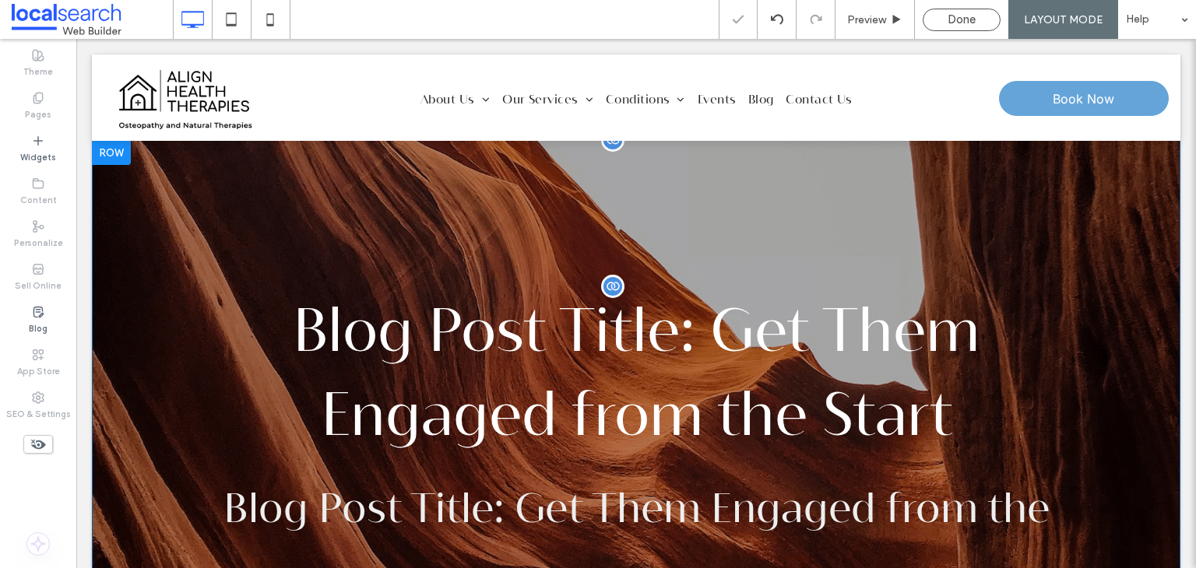
scroll to position [0, 0]
click at [711, 327] on h3 "Blog Post Title: Get Them Engaged from the Start" at bounding box center [636, 372] width 856 height 171
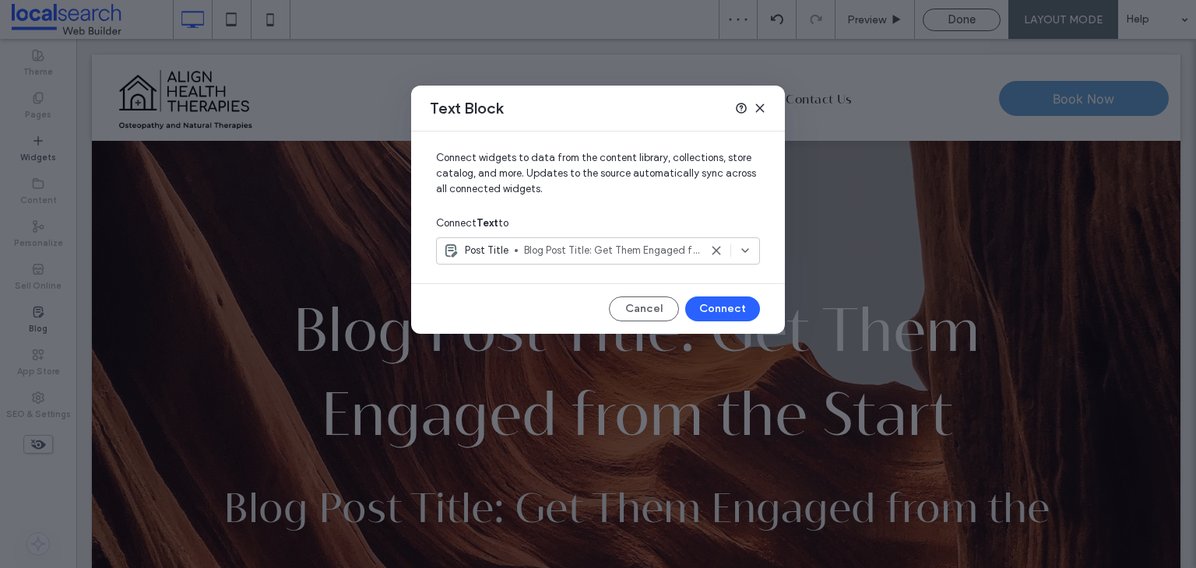
drag, startPoint x: 762, startPoint y: 109, endPoint x: 547, endPoint y: 238, distance: 250.8
click at [762, 109] on icon at bounding box center [760, 108] width 12 height 12
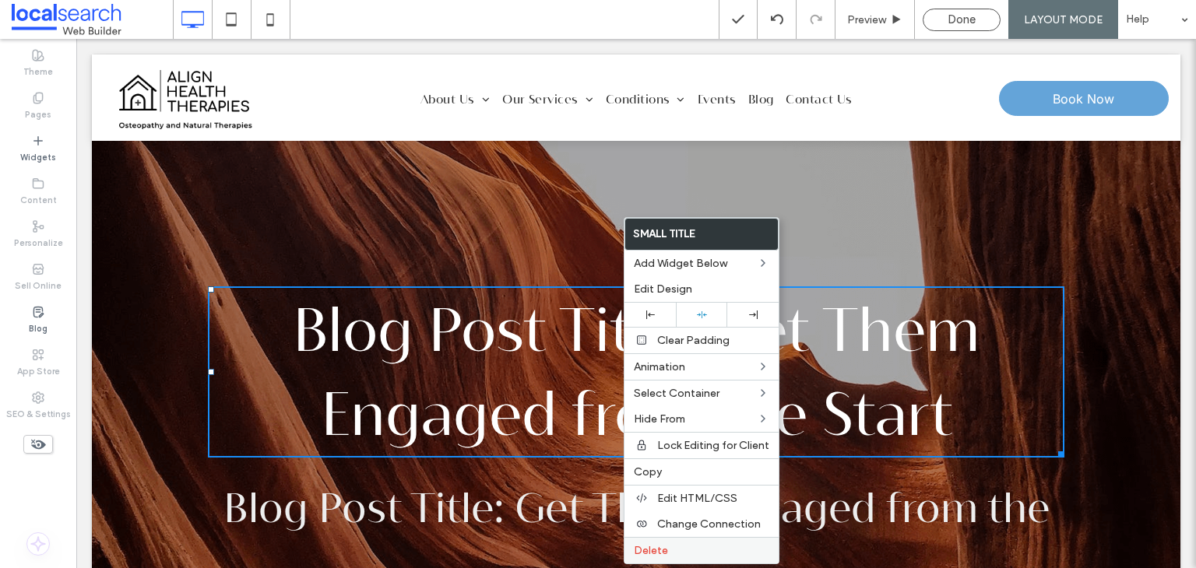
click at [677, 546] on label "Delete" at bounding box center [701, 550] width 135 height 13
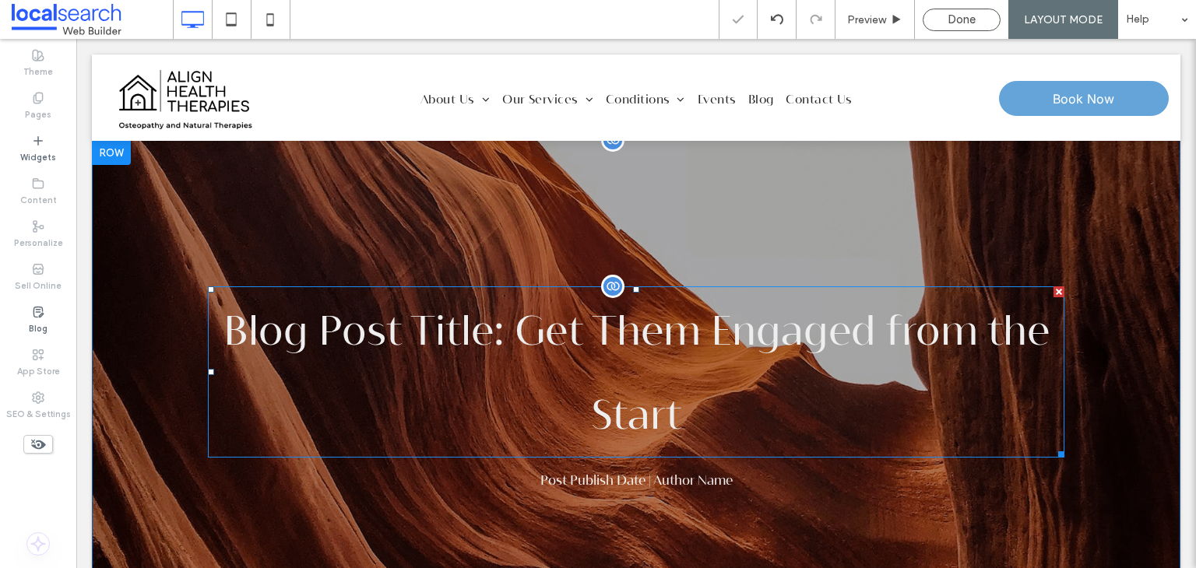
scroll to position [78, 0]
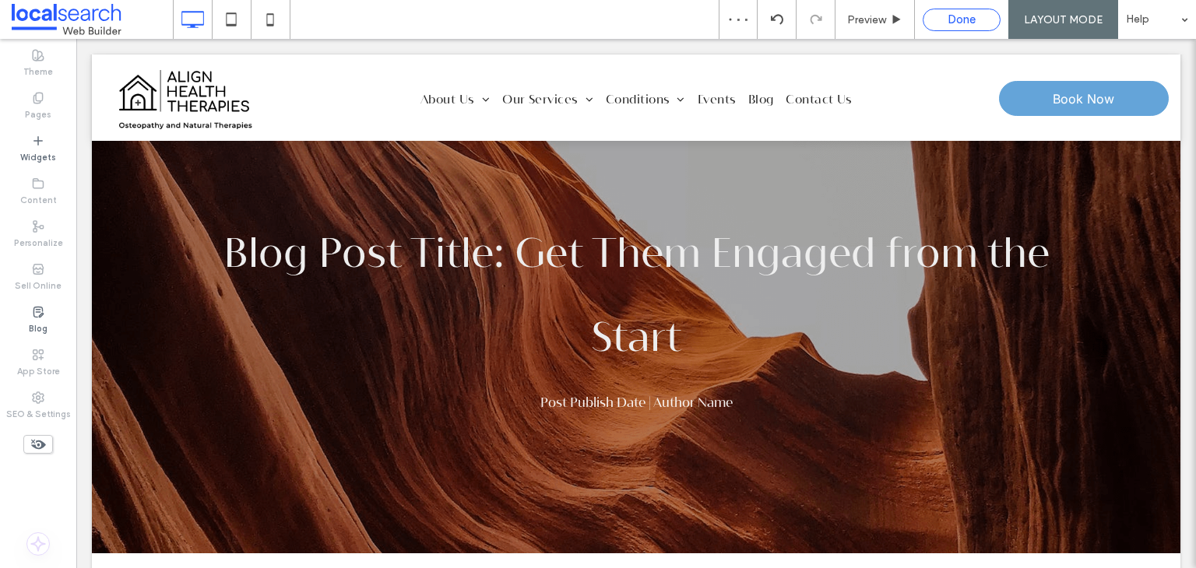
click at [965, 19] on span "Done" at bounding box center [961, 19] width 28 height 14
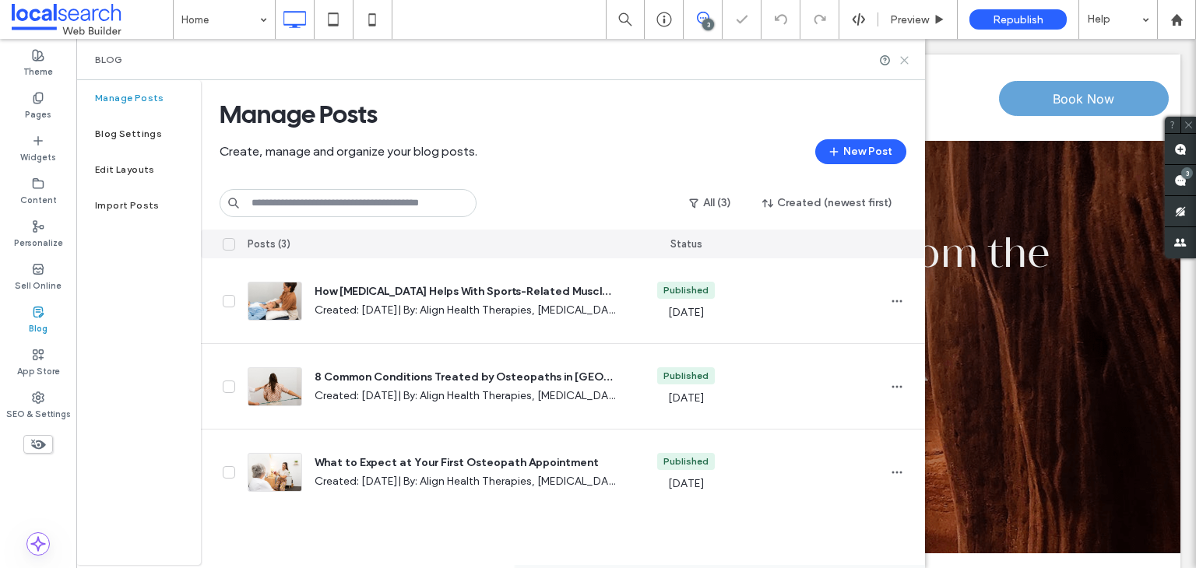
click at [901, 62] on icon at bounding box center [904, 60] width 12 height 12
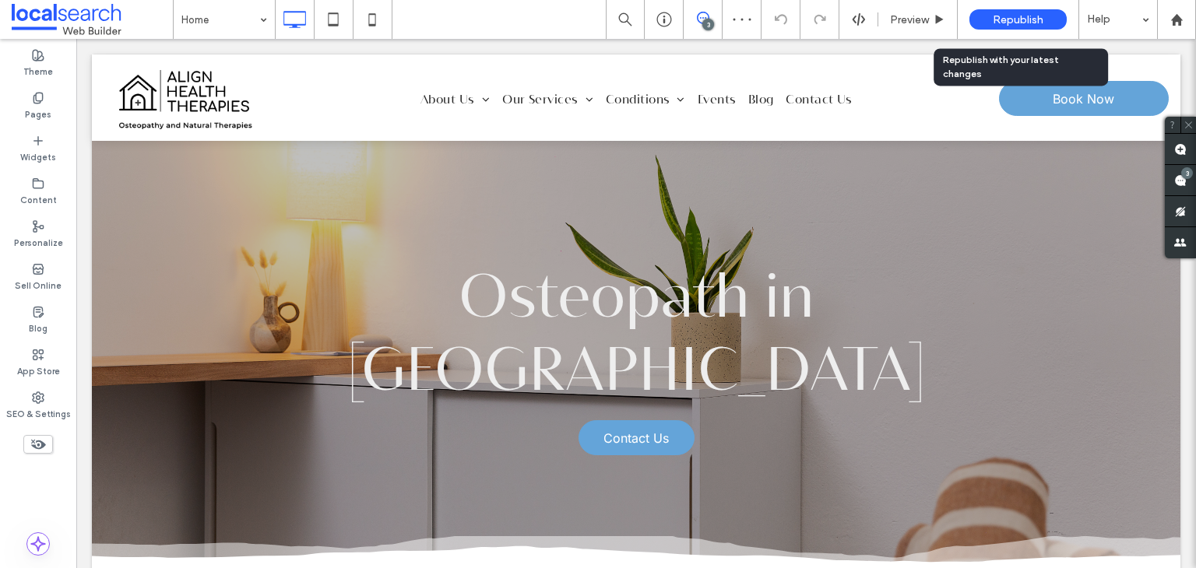
click at [1012, 19] on span "Republish" at bounding box center [1018, 19] width 51 height 13
